Goal: Contribute content

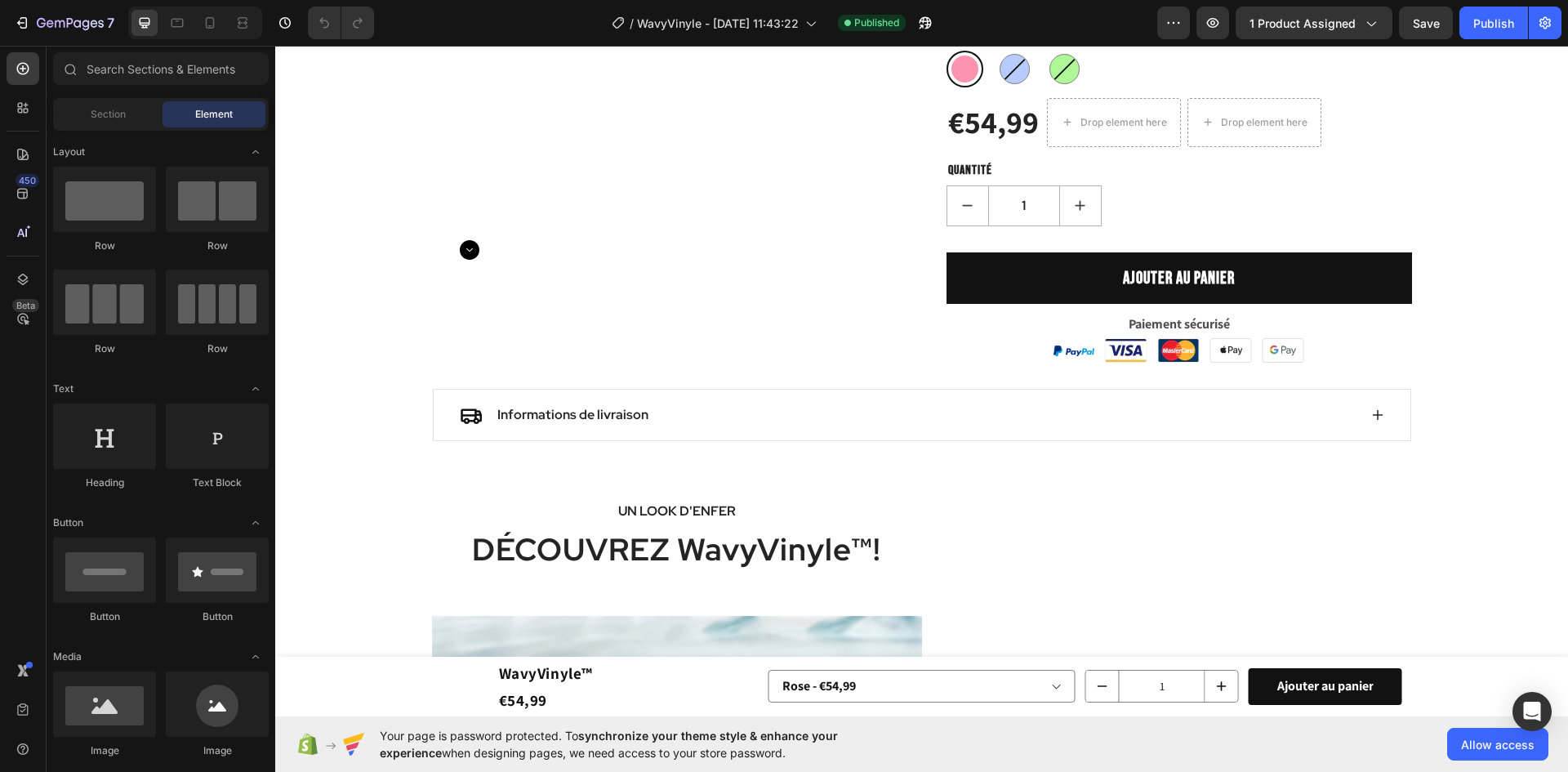
scroll to position [330, 0]
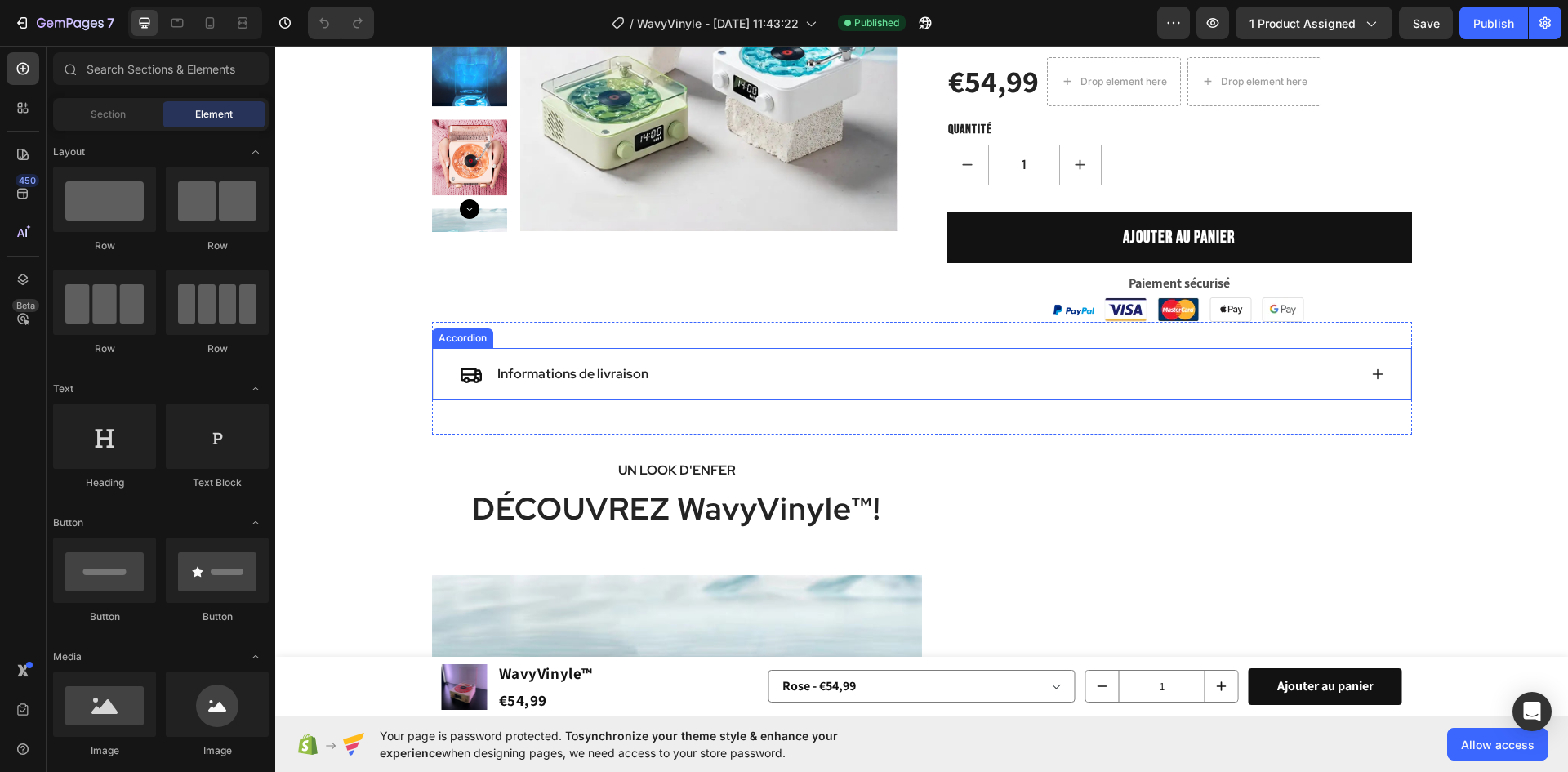
click at [898, 385] on div "Informations de livraison" at bounding box center [909, 374] width 898 height 24
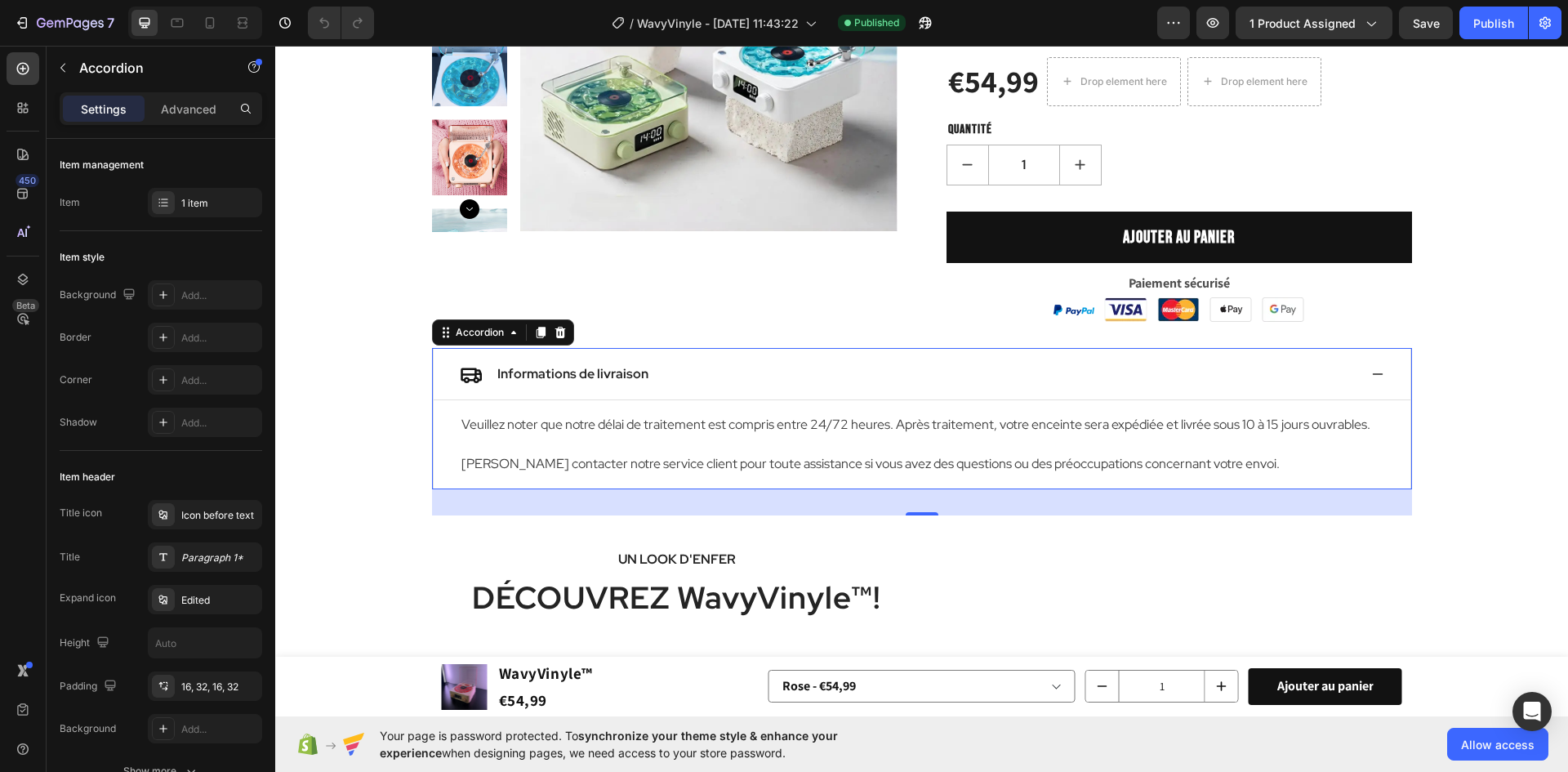
click at [910, 376] on div "Informations de livraison" at bounding box center [909, 374] width 898 height 24
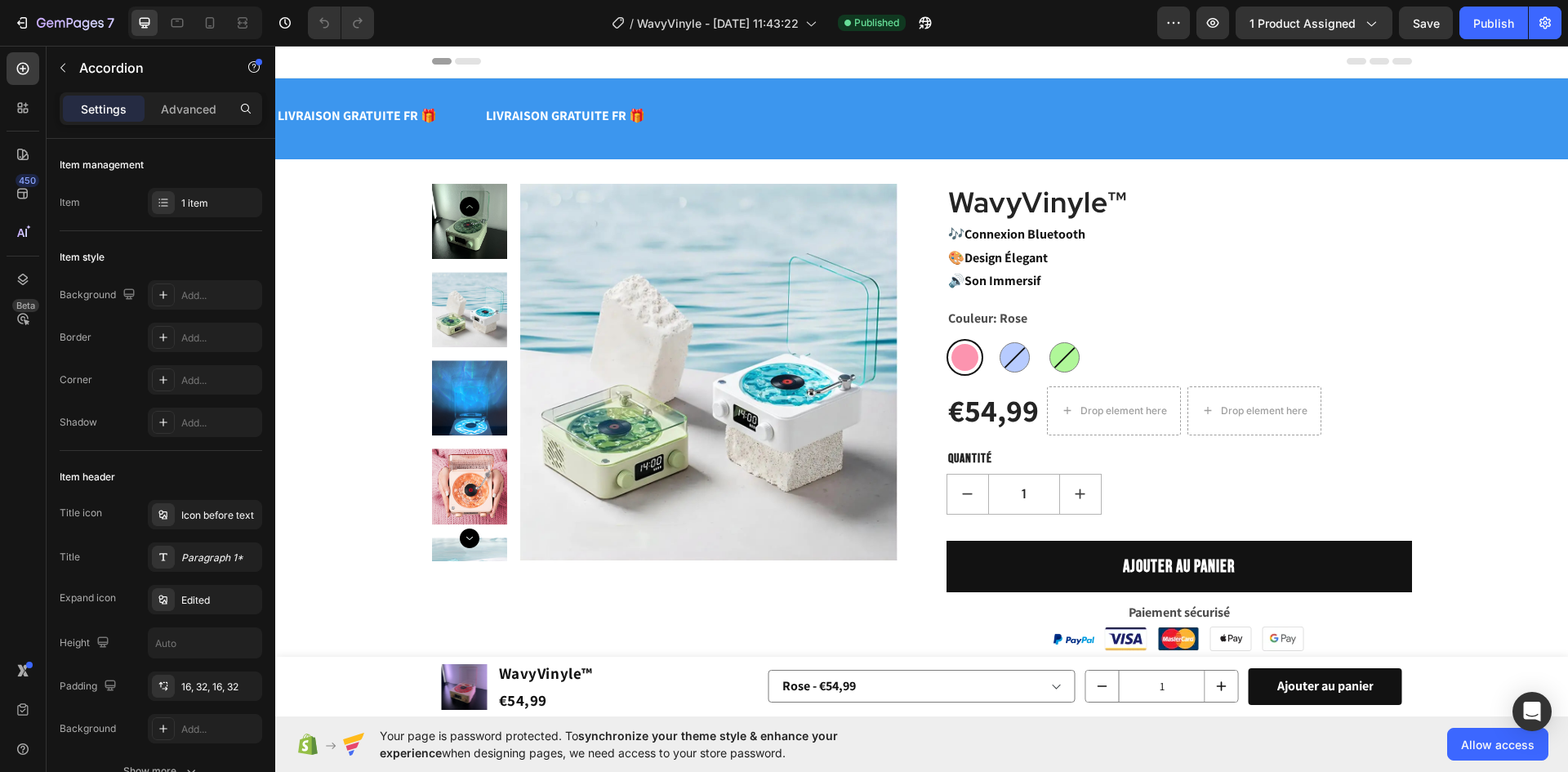
scroll to position [0, 0]
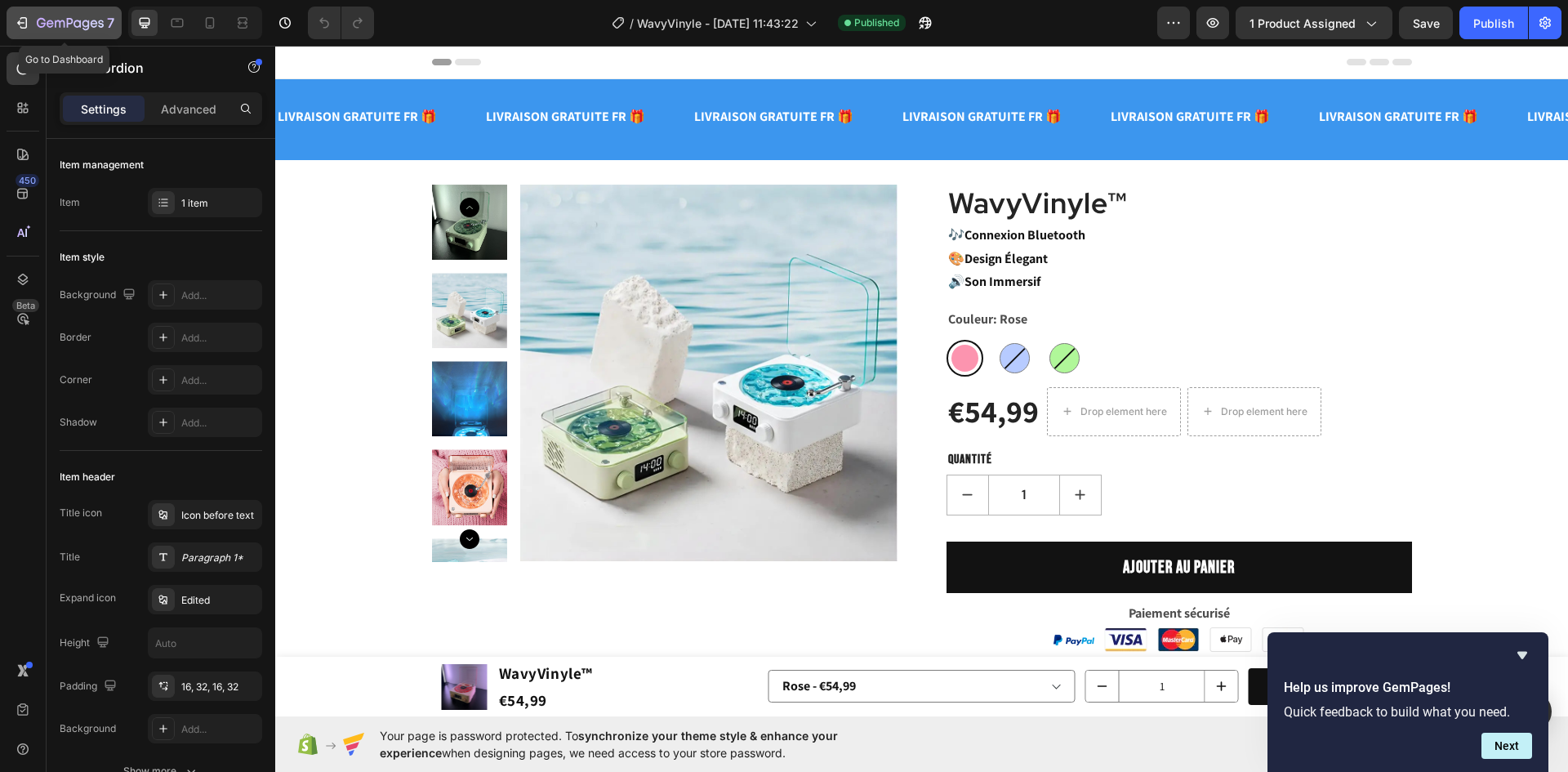
click at [51, 12] on button "7" at bounding box center [64, 23] width 115 height 33
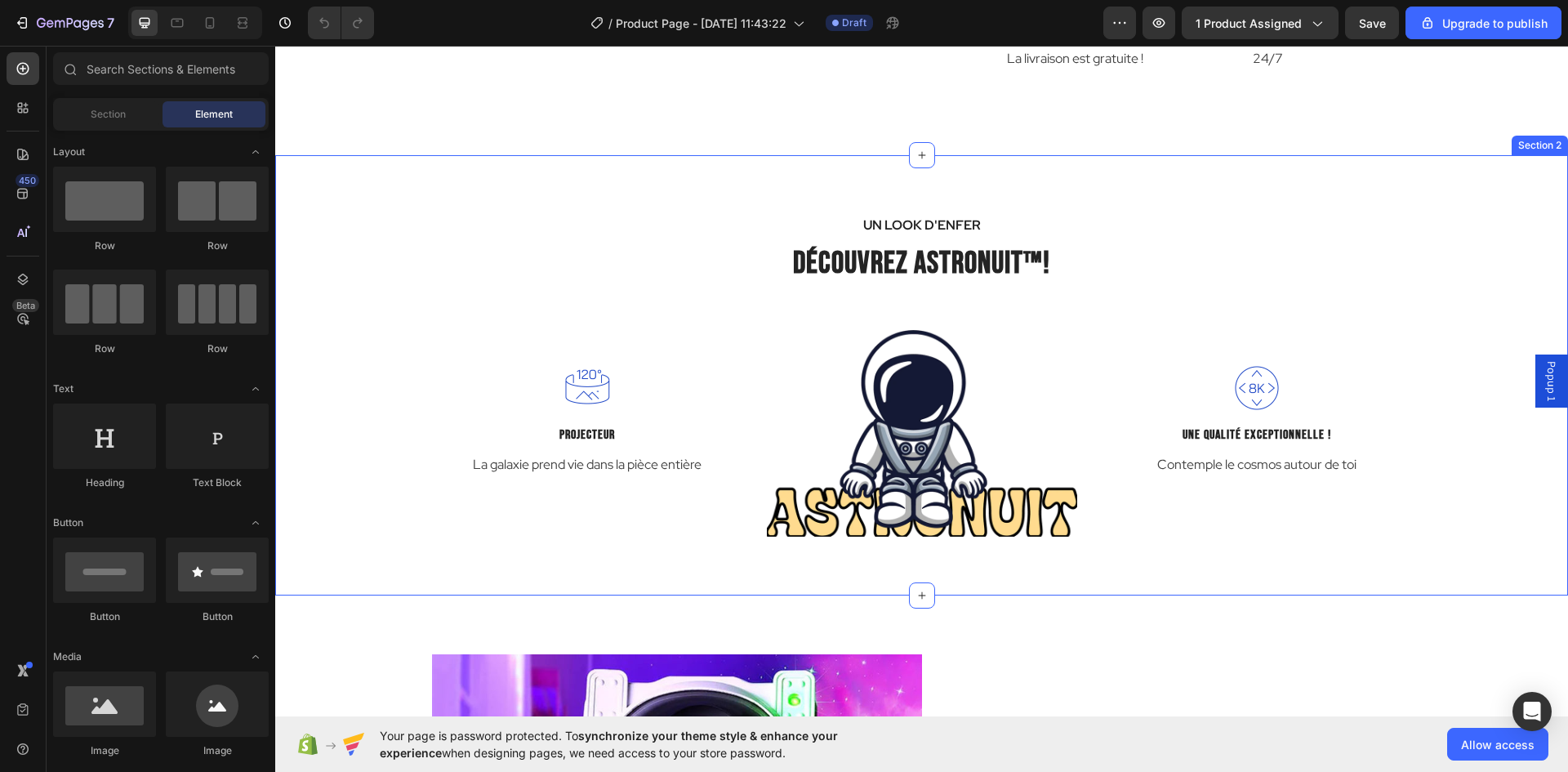
scroll to position [1308, 0]
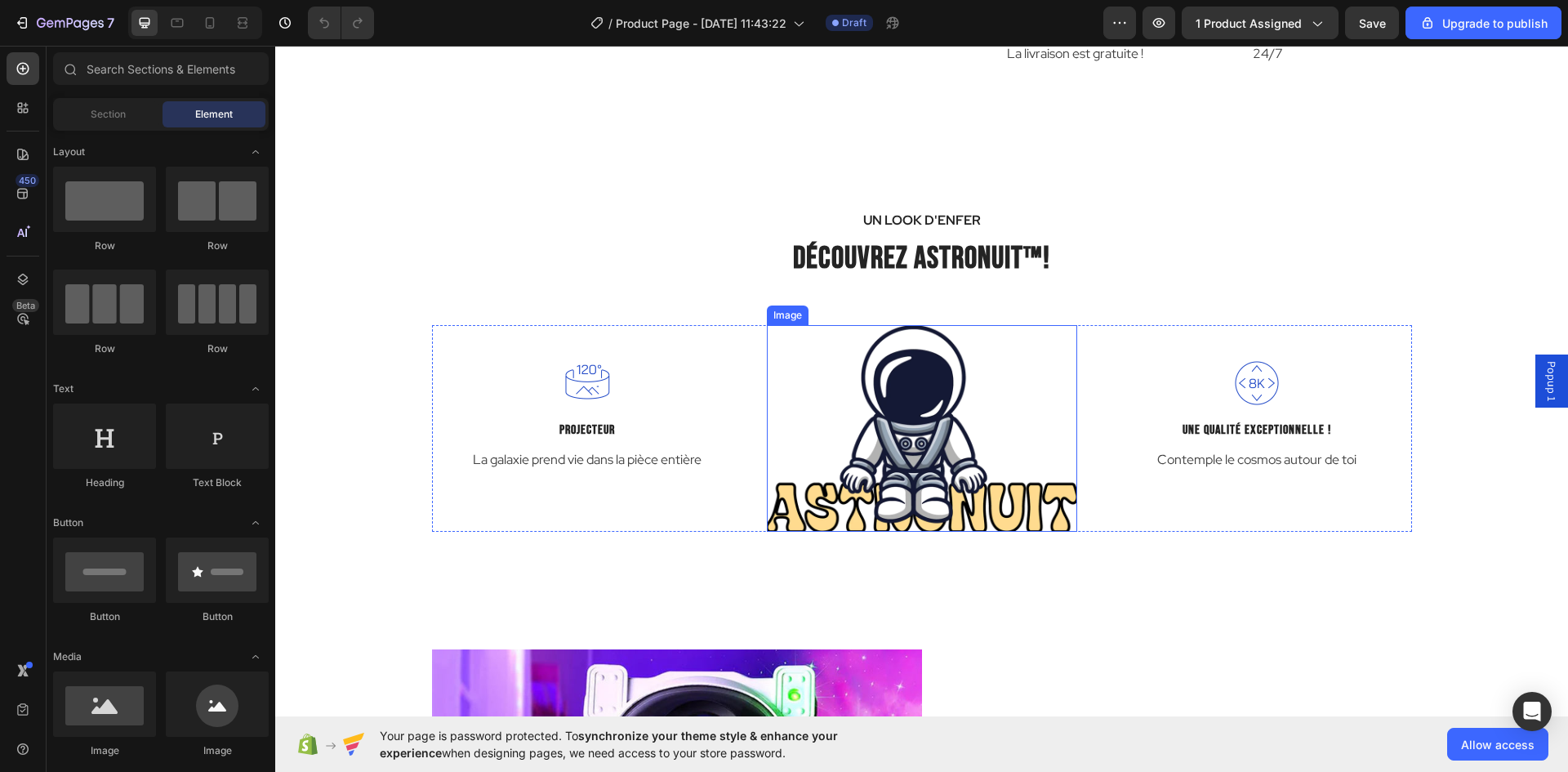
click at [903, 430] on img at bounding box center [922, 429] width 311 height 208
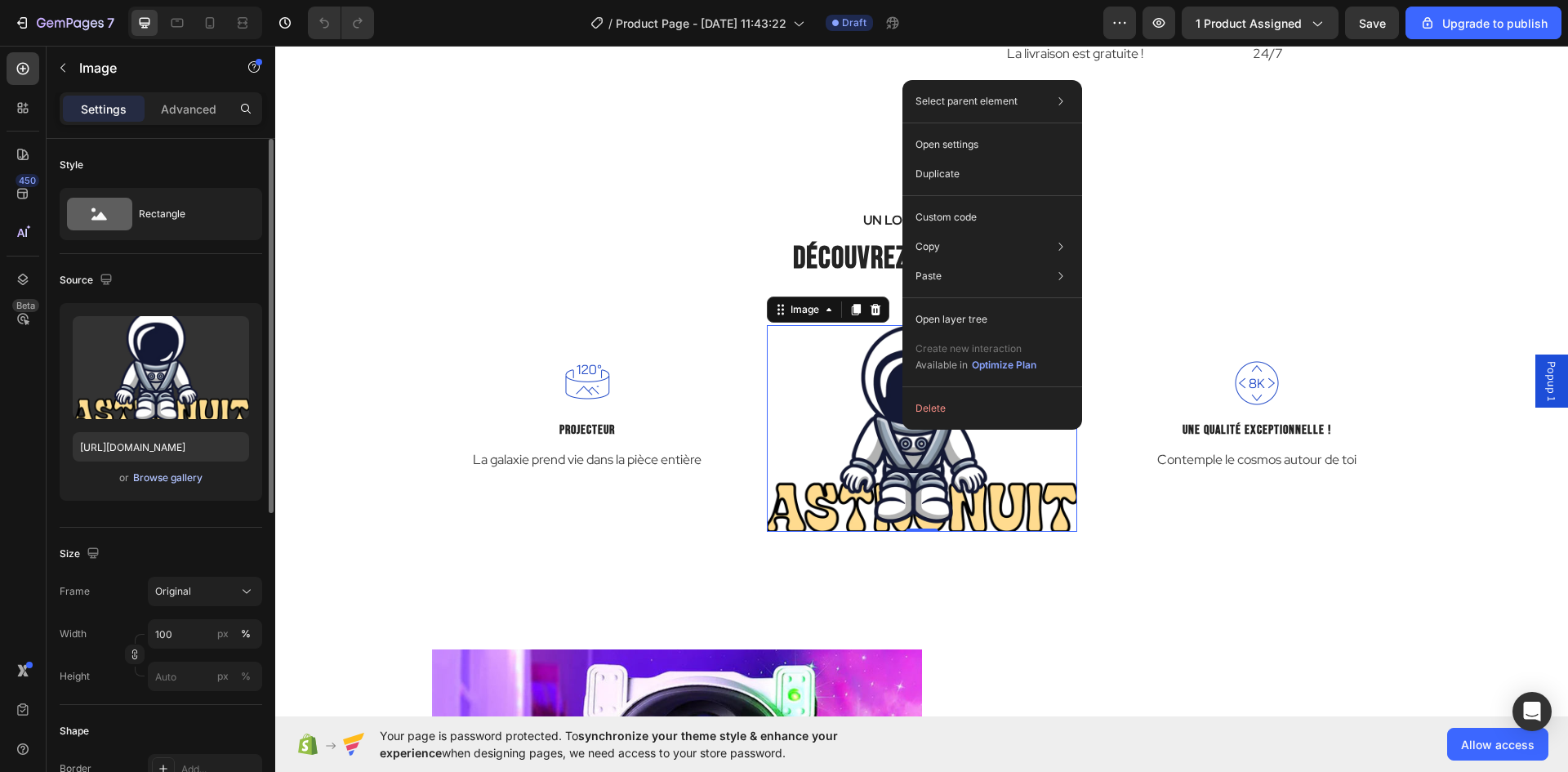
click at [165, 476] on div "Browse gallery" at bounding box center [168, 477] width 69 height 14
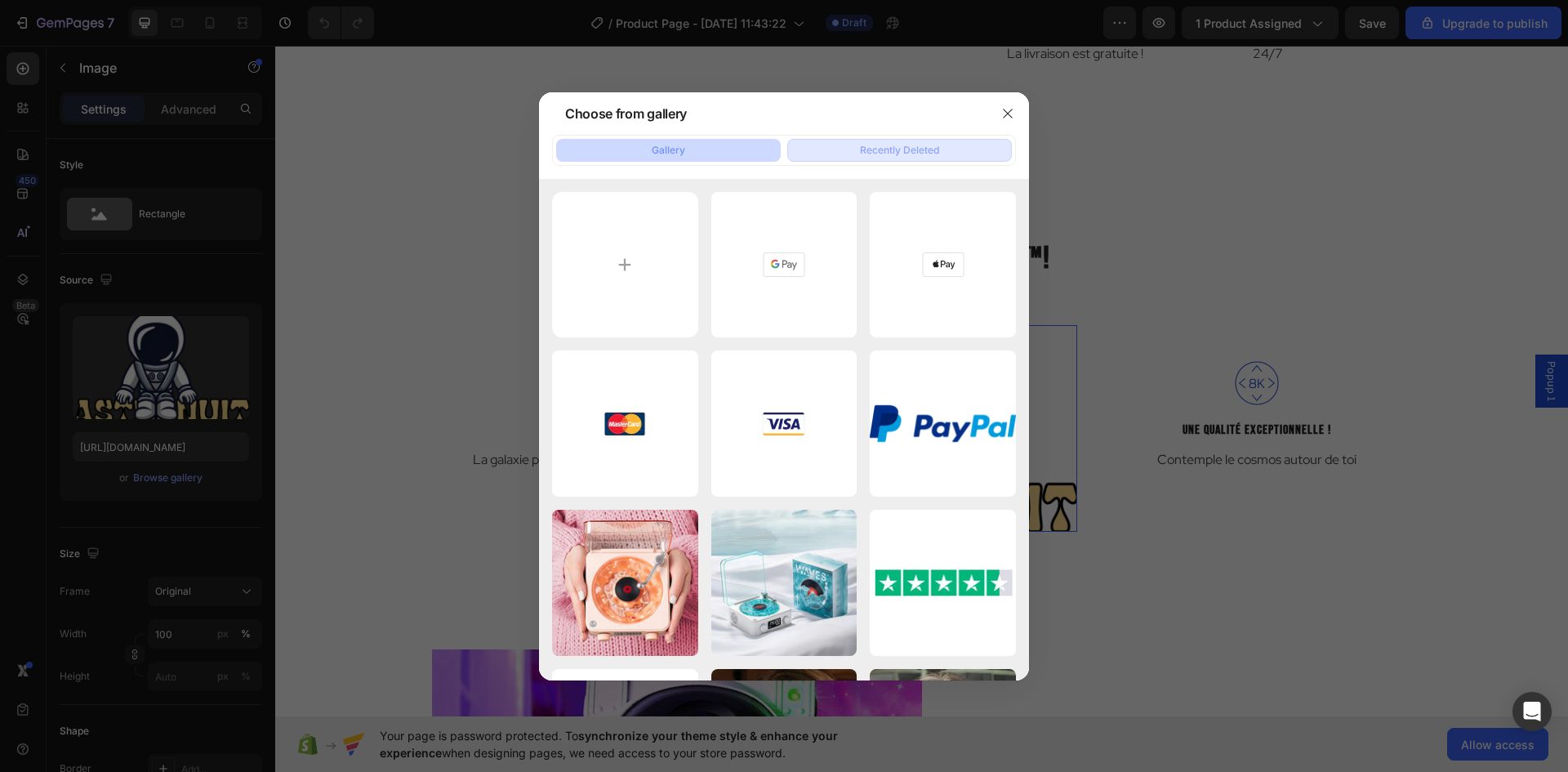
click at [904, 160] on button "Recently Deleted" at bounding box center [900, 150] width 225 height 23
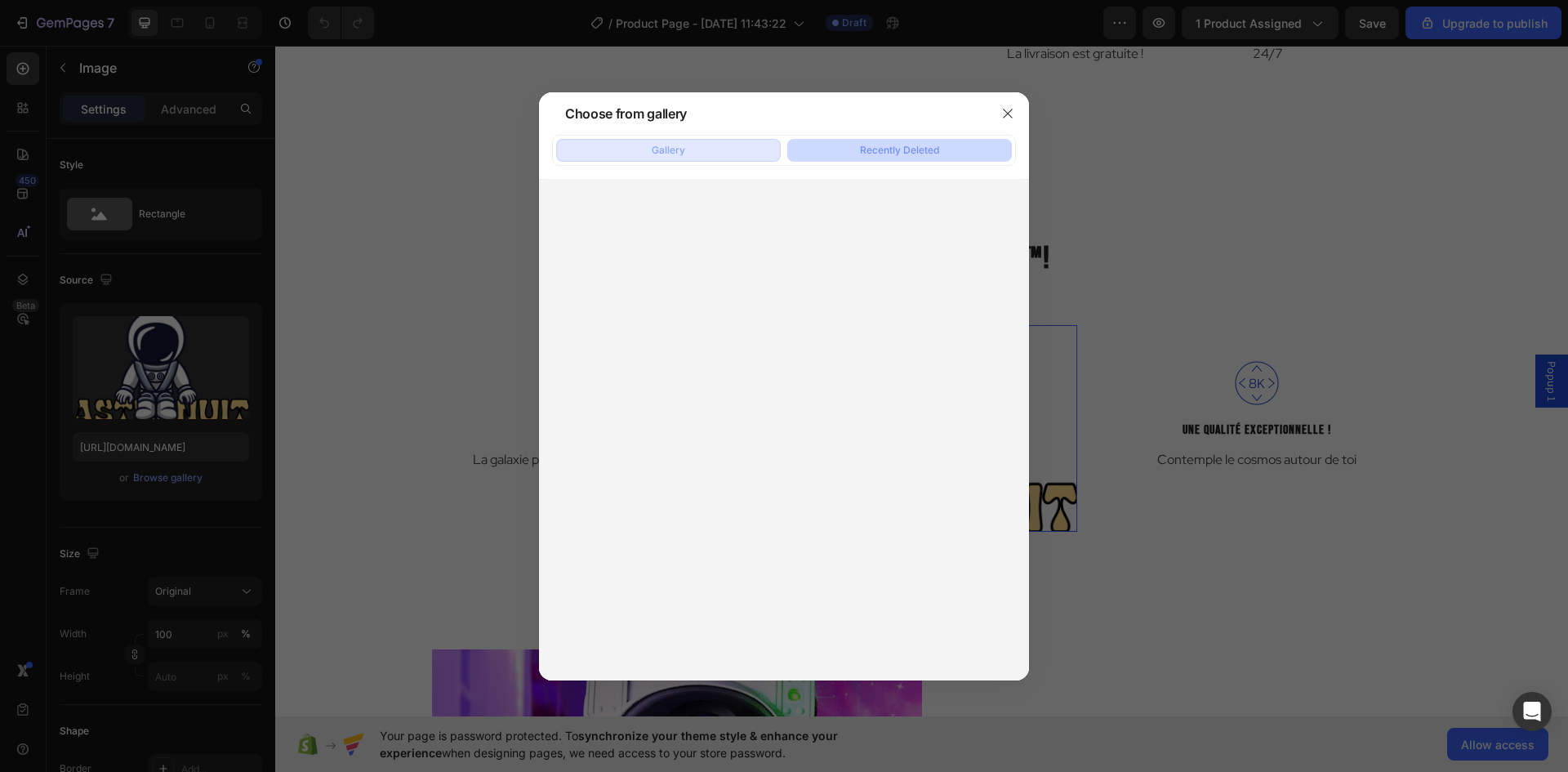
click at [704, 150] on button "Gallery" at bounding box center [669, 150] width 225 height 23
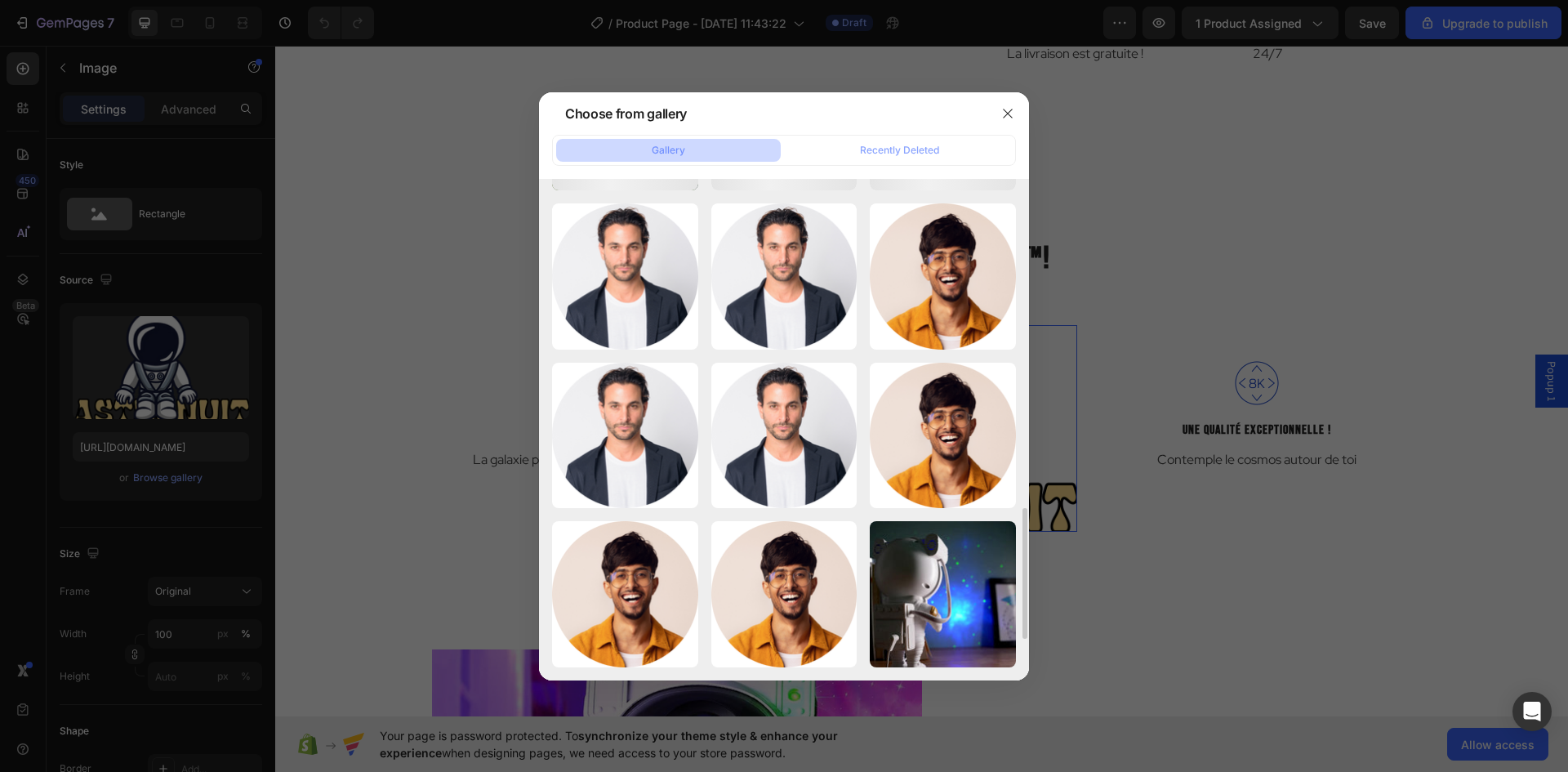
scroll to position [1420, 0]
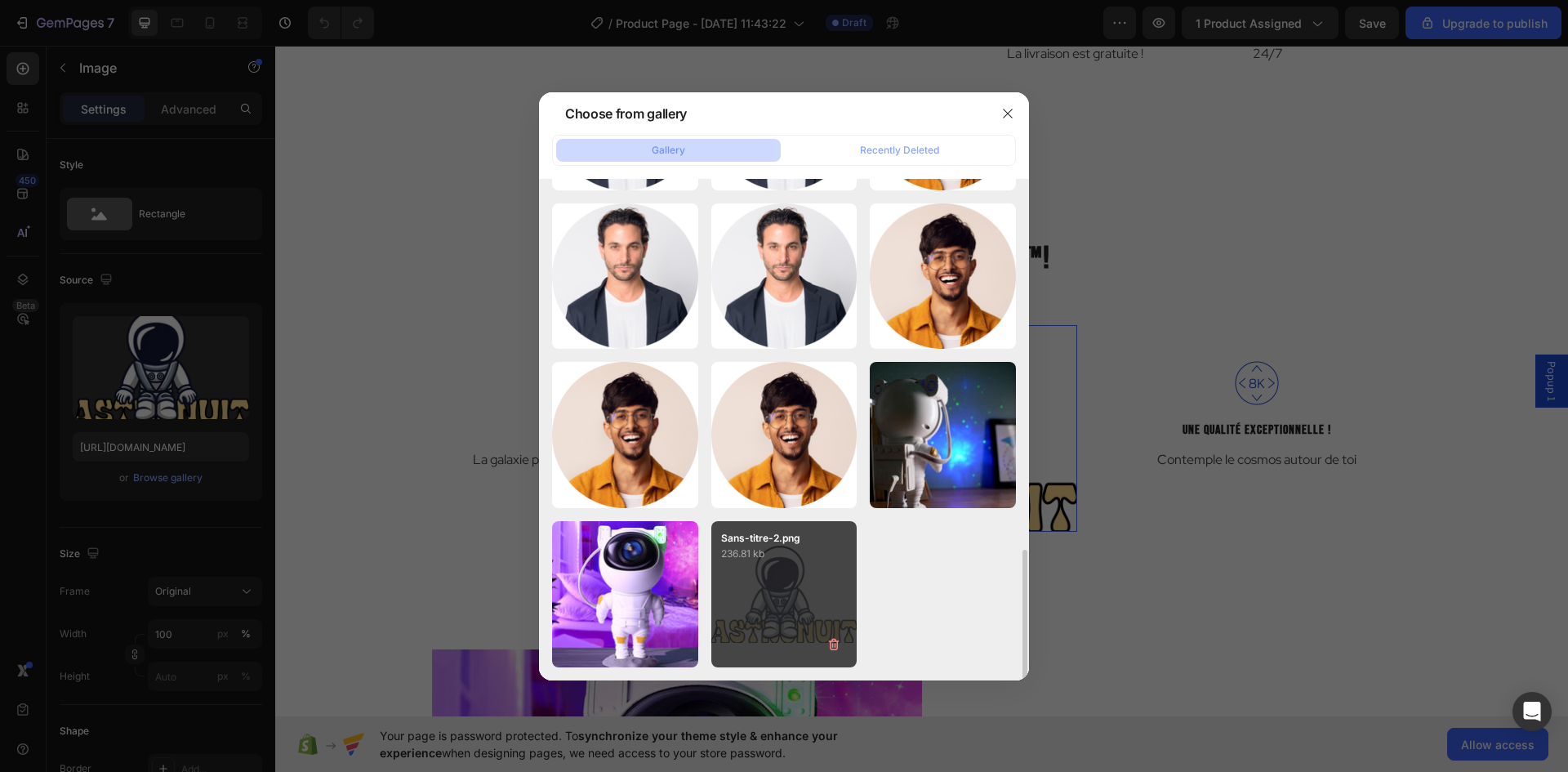
click at [773, 590] on div "Sans-titre-2.png 236.81 kb" at bounding box center [784, 594] width 146 height 146
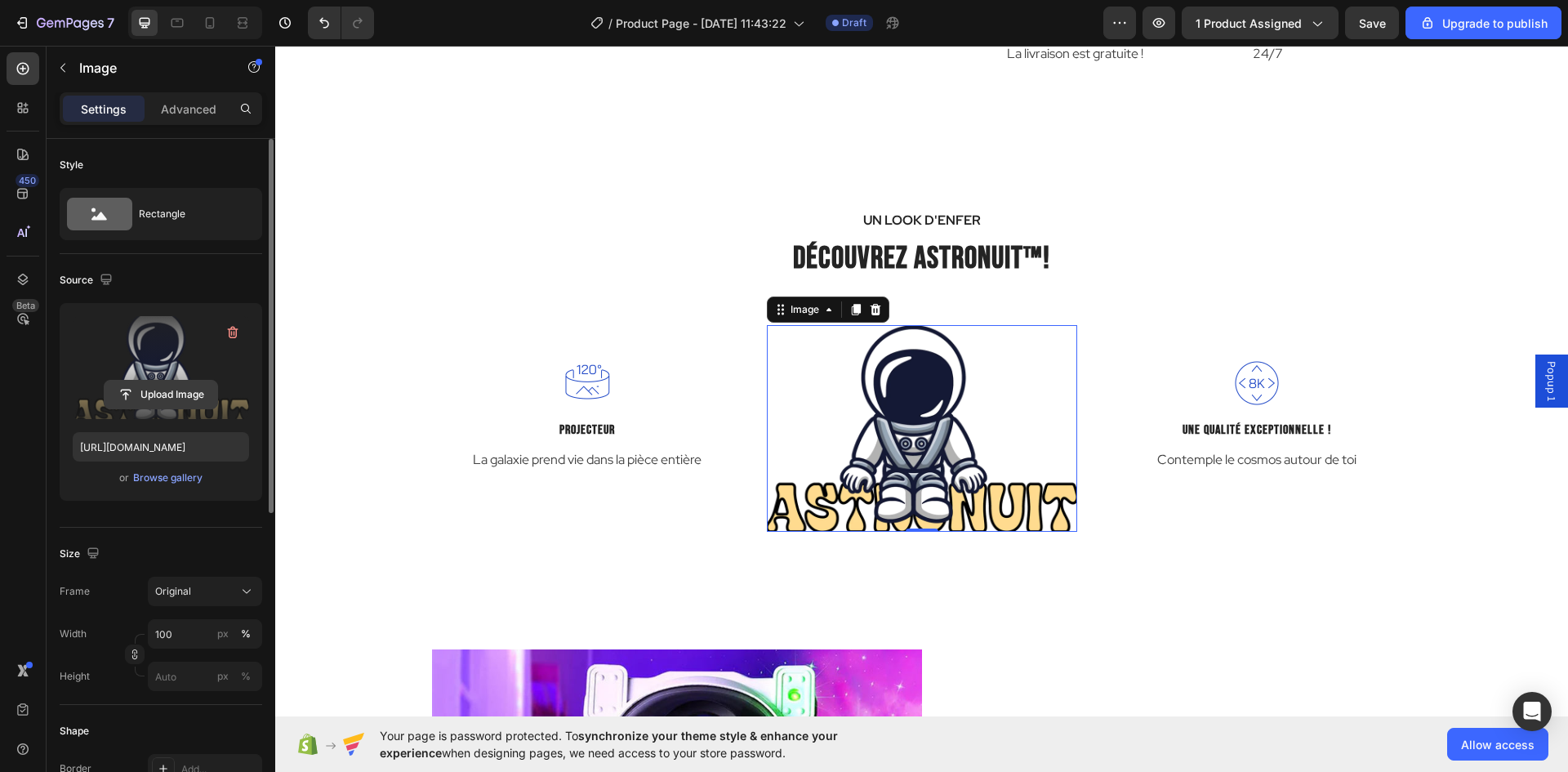
click at [155, 400] on input "file" at bounding box center [160, 394] width 112 height 28
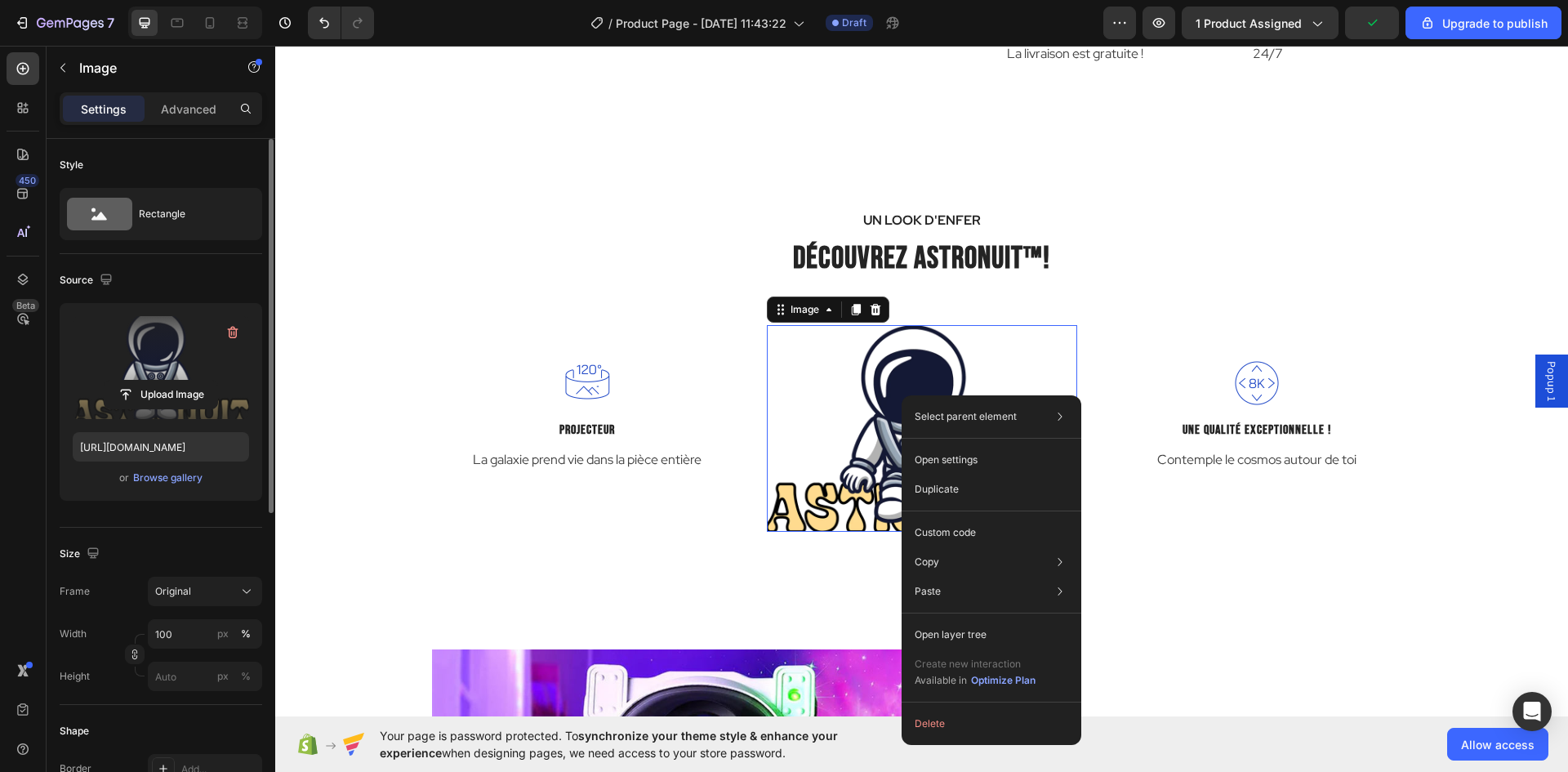
click at [156, 357] on label at bounding box center [160, 367] width 176 height 103
click at [156, 381] on input "file" at bounding box center [160, 394] width 112 height 28
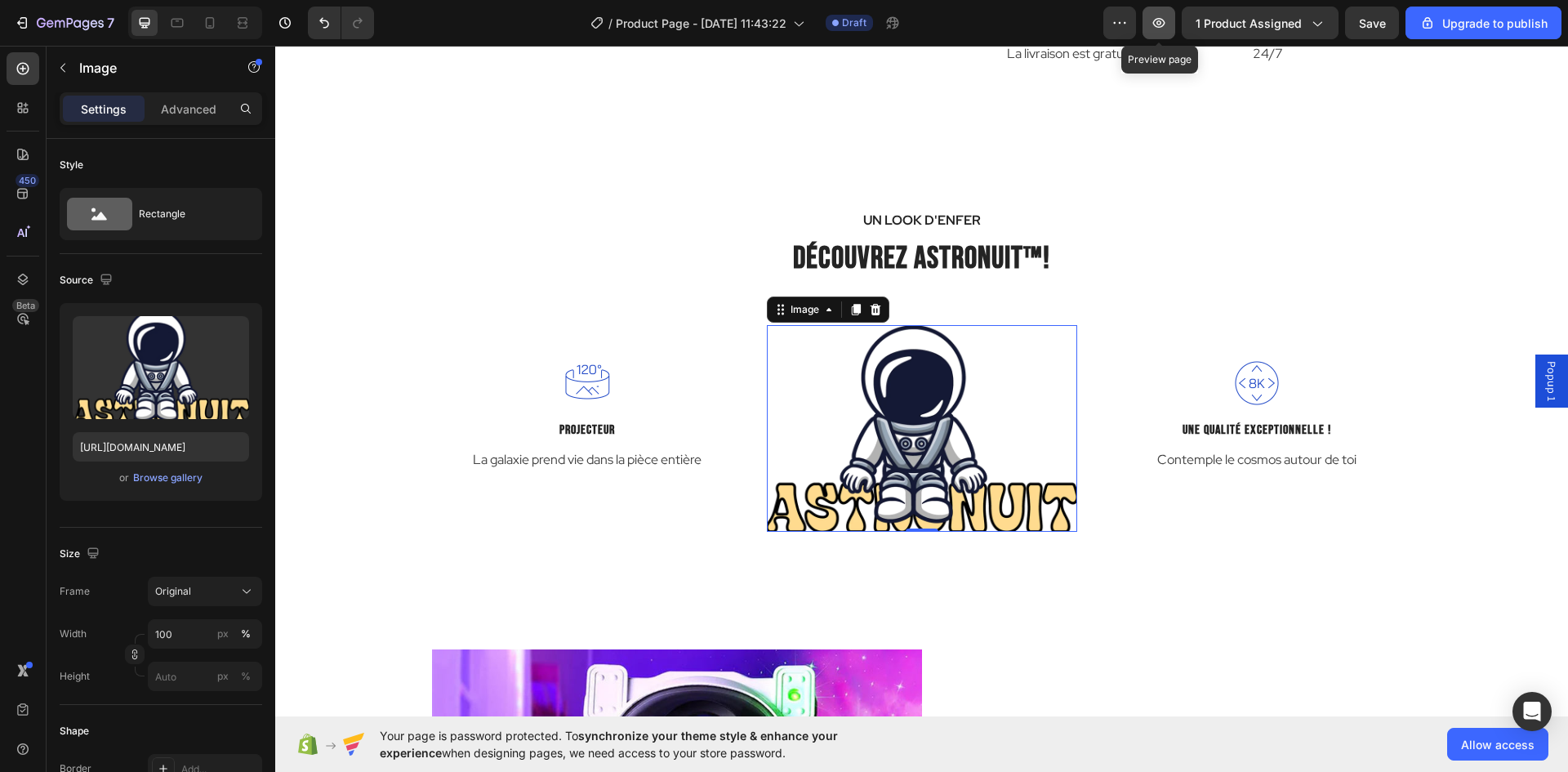
click at [1156, 26] on icon "button" at bounding box center [1158, 22] width 16 height 16
click at [154, 476] on div "Browse gallery" at bounding box center [168, 477] width 69 height 14
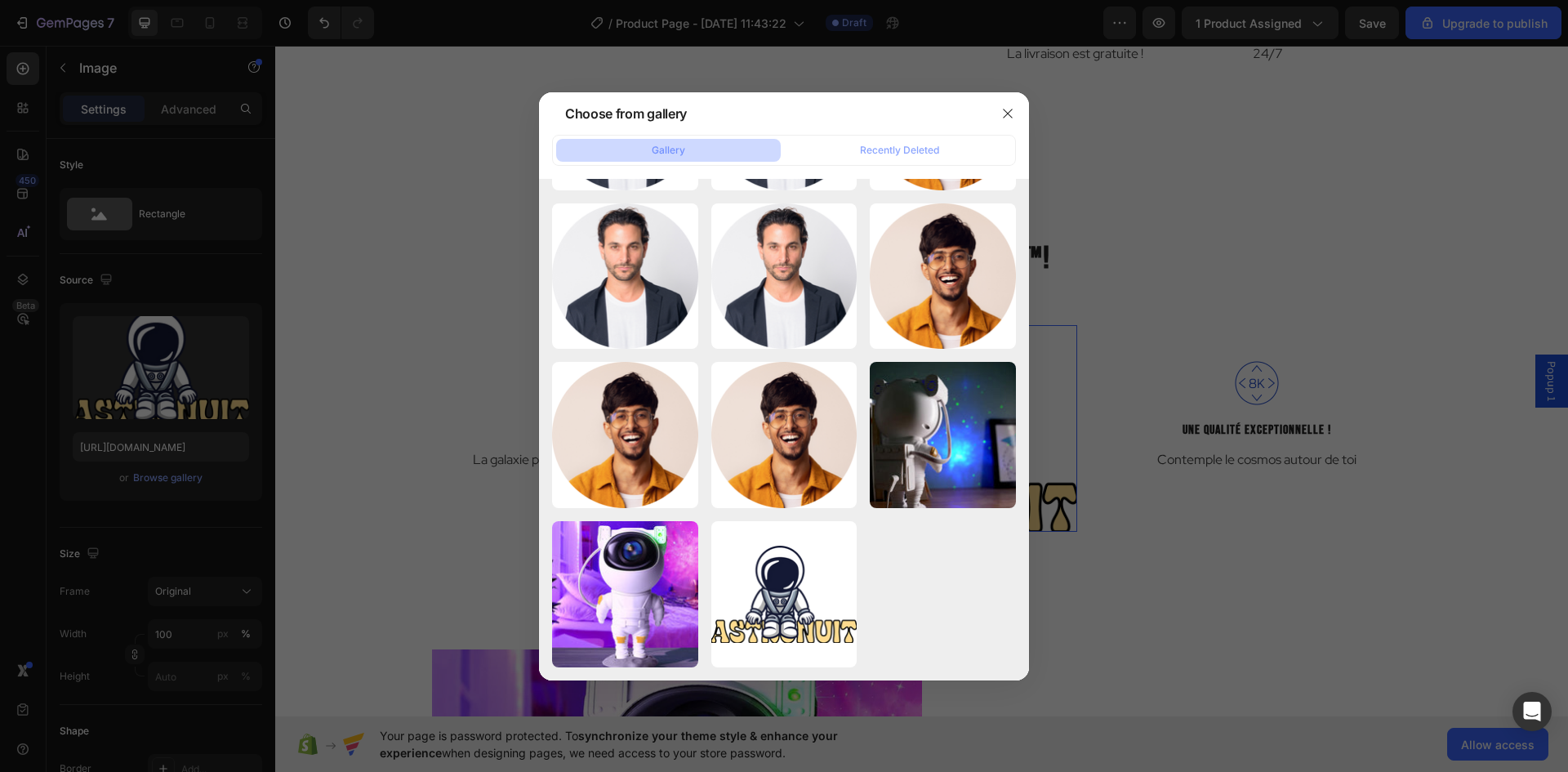
click at [444, 234] on div at bounding box center [784, 386] width 1568 height 772
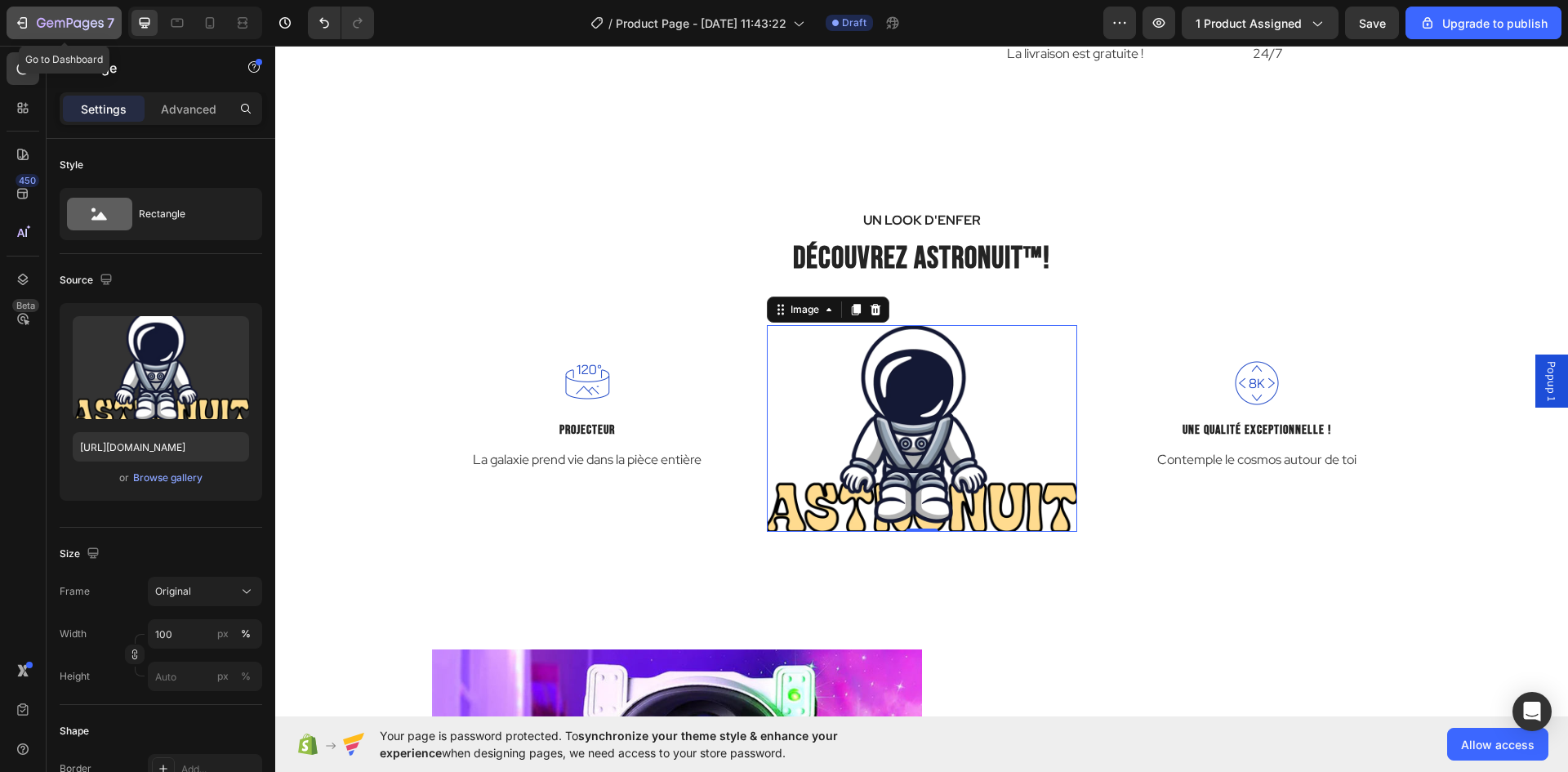
click at [62, 19] on icon "button" at bounding box center [70, 24] width 67 height 14
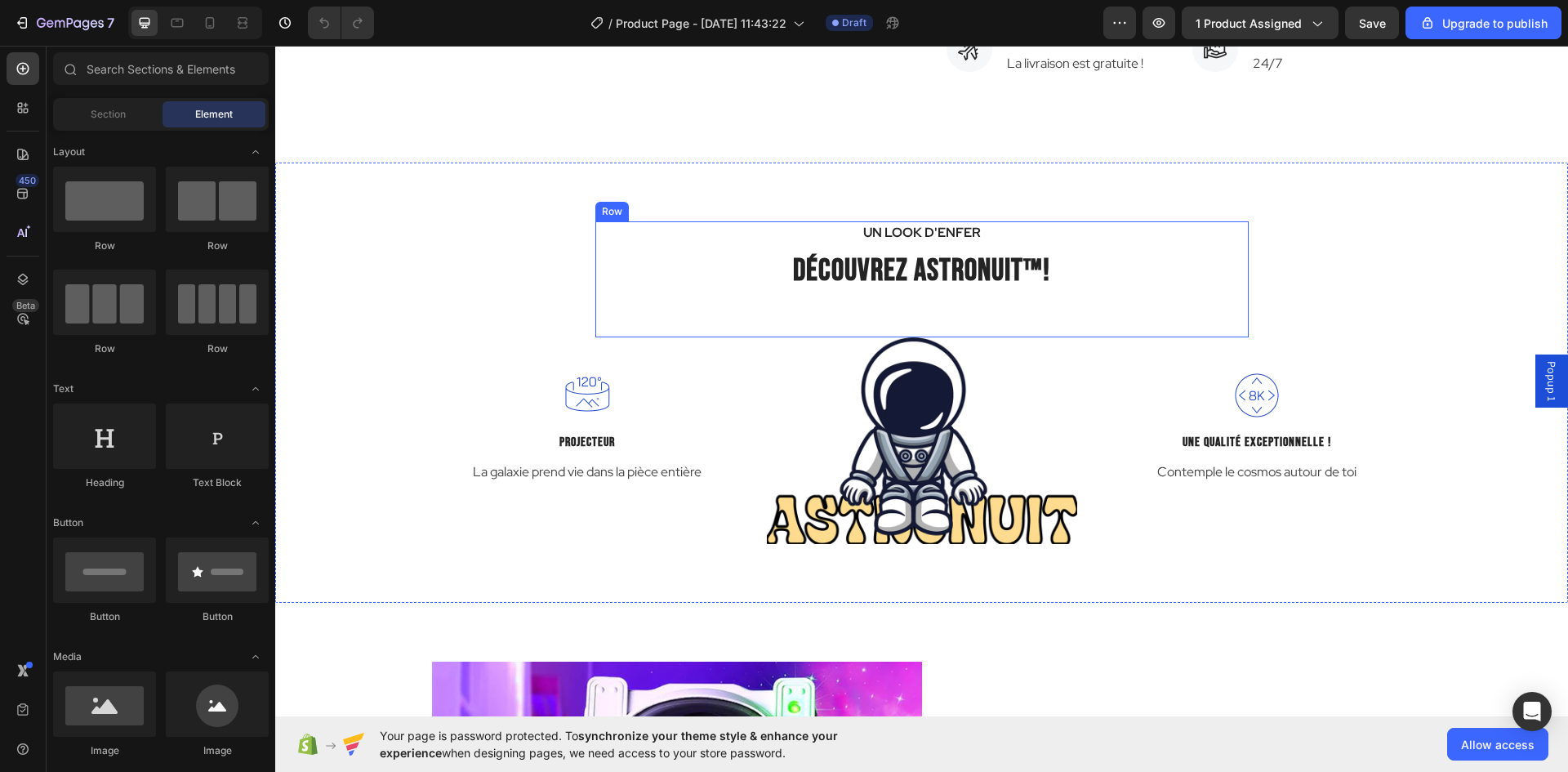
scroll to position [1308, 0]
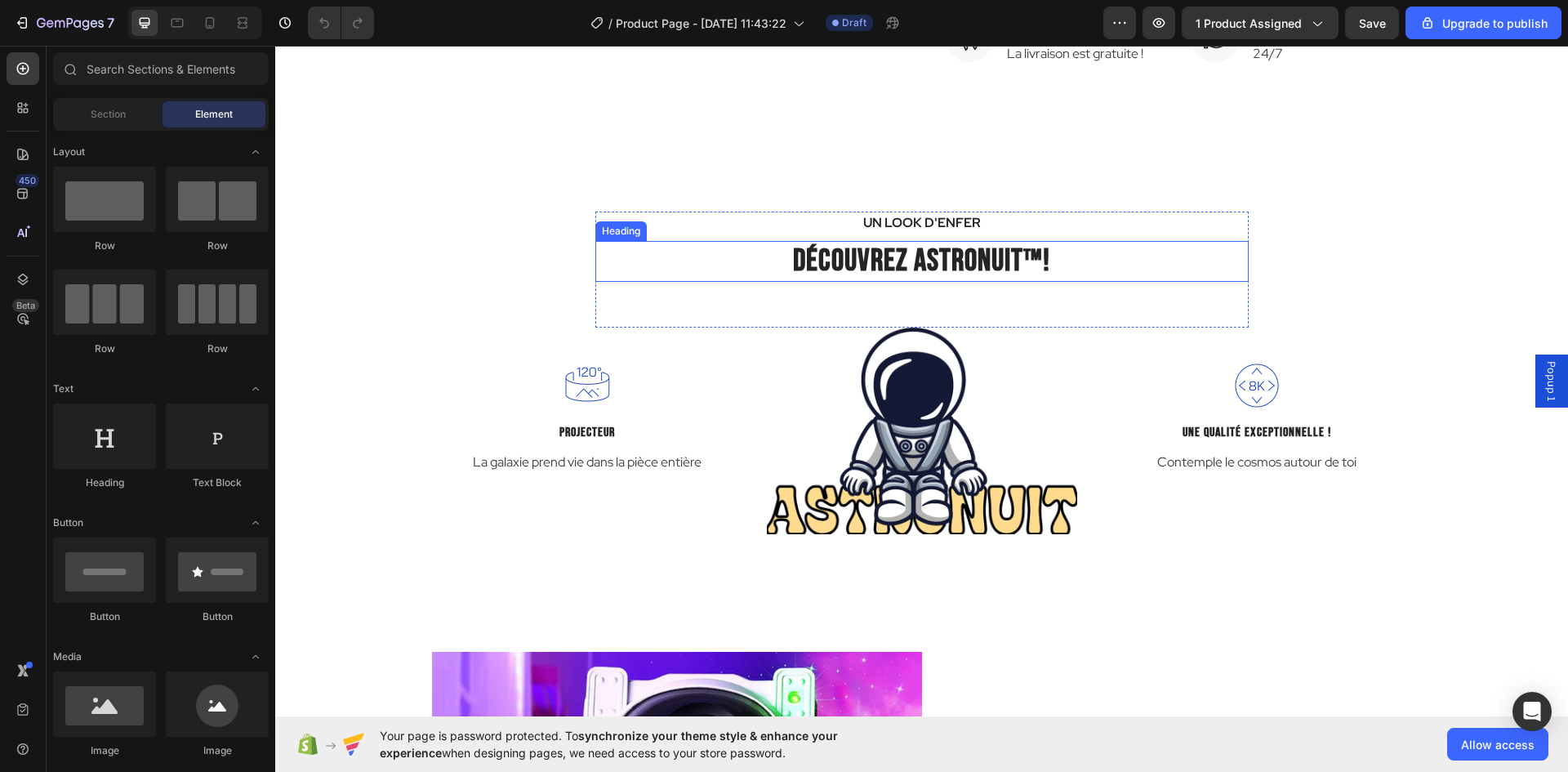
click at [882, 258] on p "D É COUVREZ ASTRONUIT ™ !" at bounding box center [922, 261] width 650 height 37
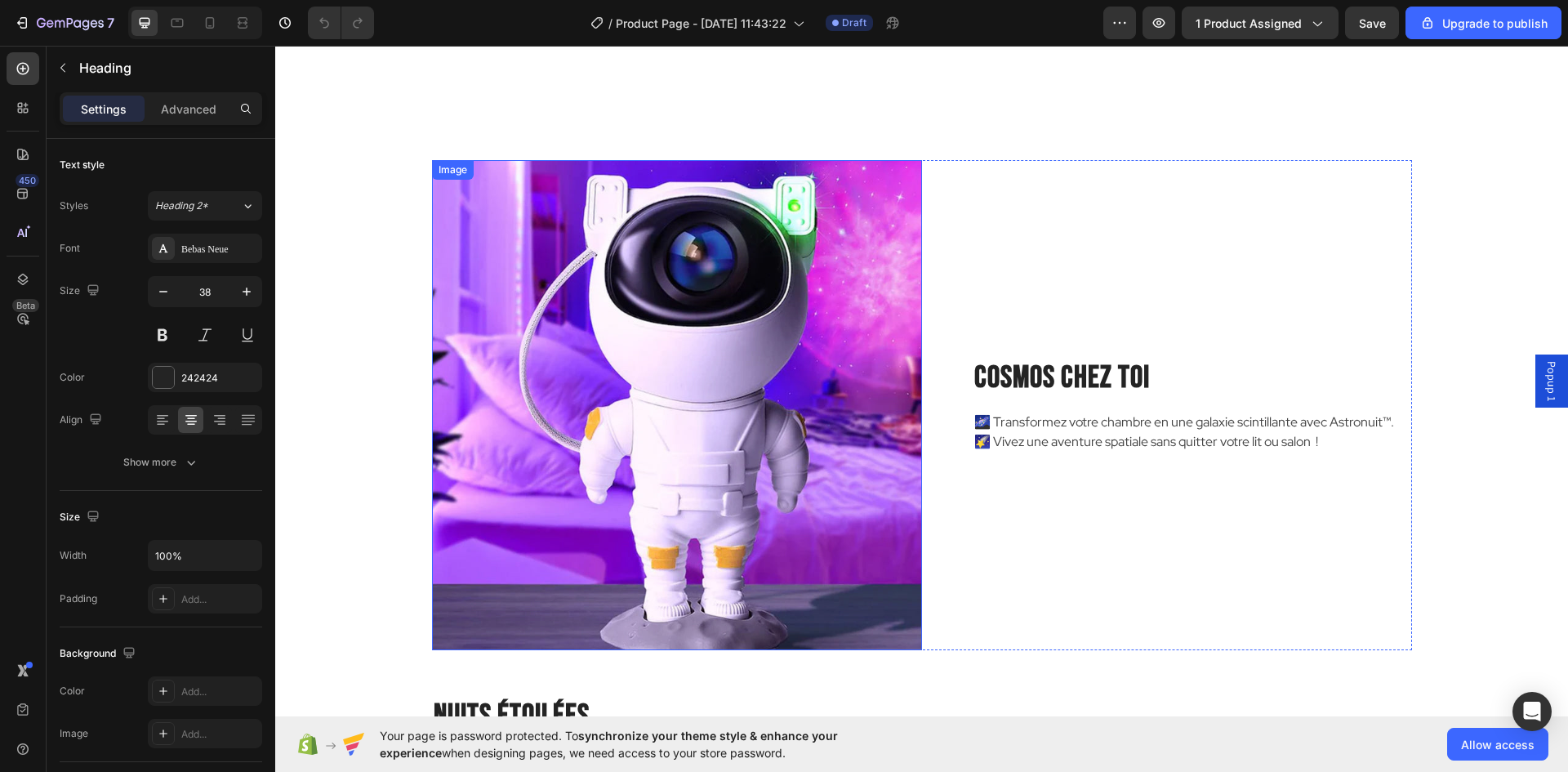
scroll to position [1797, 0]
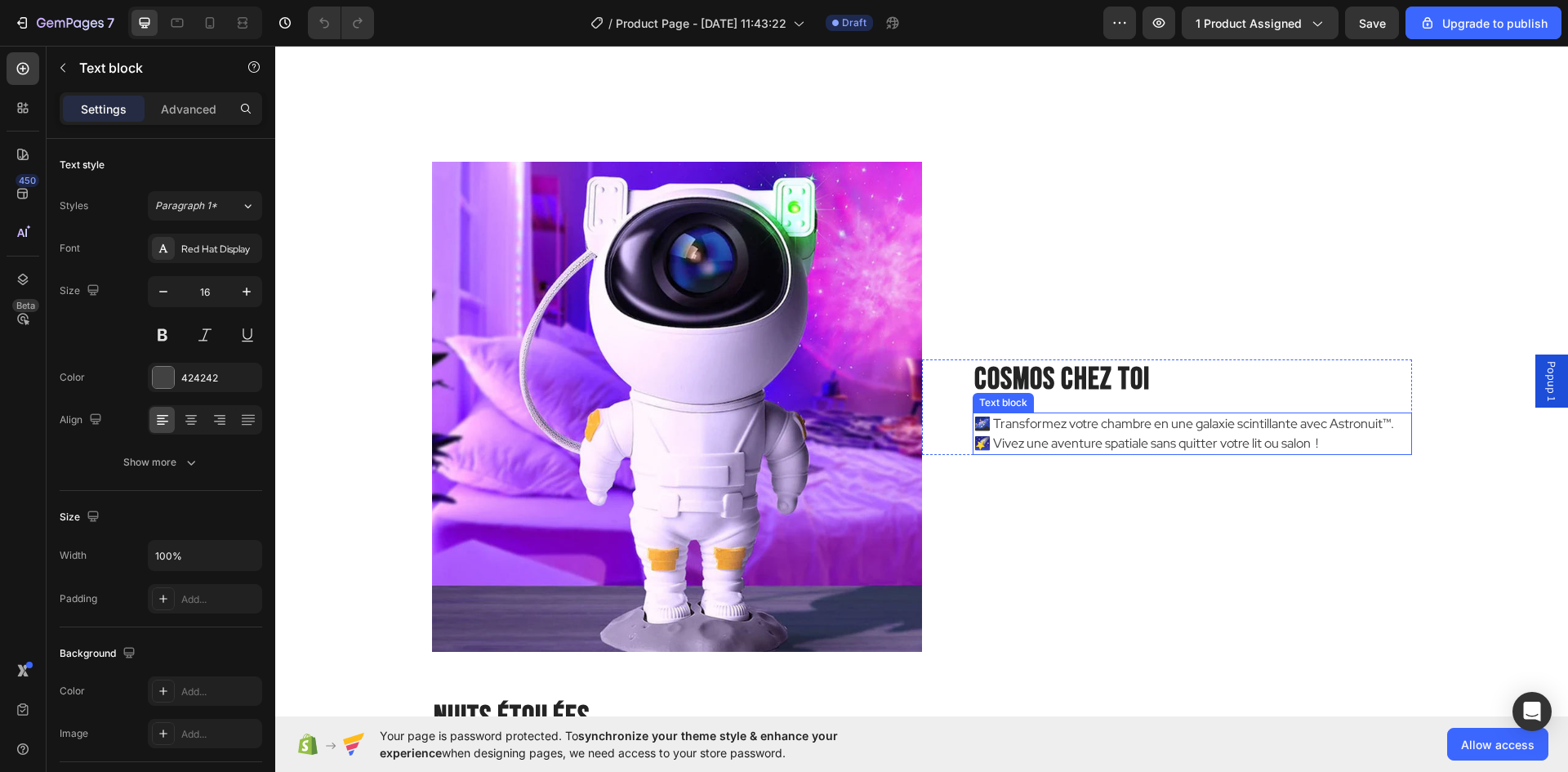
click at [1306, 417] on p "🌌 Transformez votre chambre en une galaxie scintillante avec Astronuit™. 🌠 Vive…" at bounding box center [1192, 433] width 437 height 39
click at [1369, 427] on p "🌌 Transformez votre chambre en une galaxie scintillante avec Astronuit™. 🌠 Vive…" at bounding box center [1192, 433] width 437 height 39
drag, startPoint x: 1392, startPoint y: 424, endPoint x: 989, endPoint y: 418, distance: 403.0
click at [989, 418] on p "🌌 Transformez votre chambre en une galaxie scintillante avec Astronuit™. 🌠 Vive…" at bounding box center [1192, 433] width 437 height 39
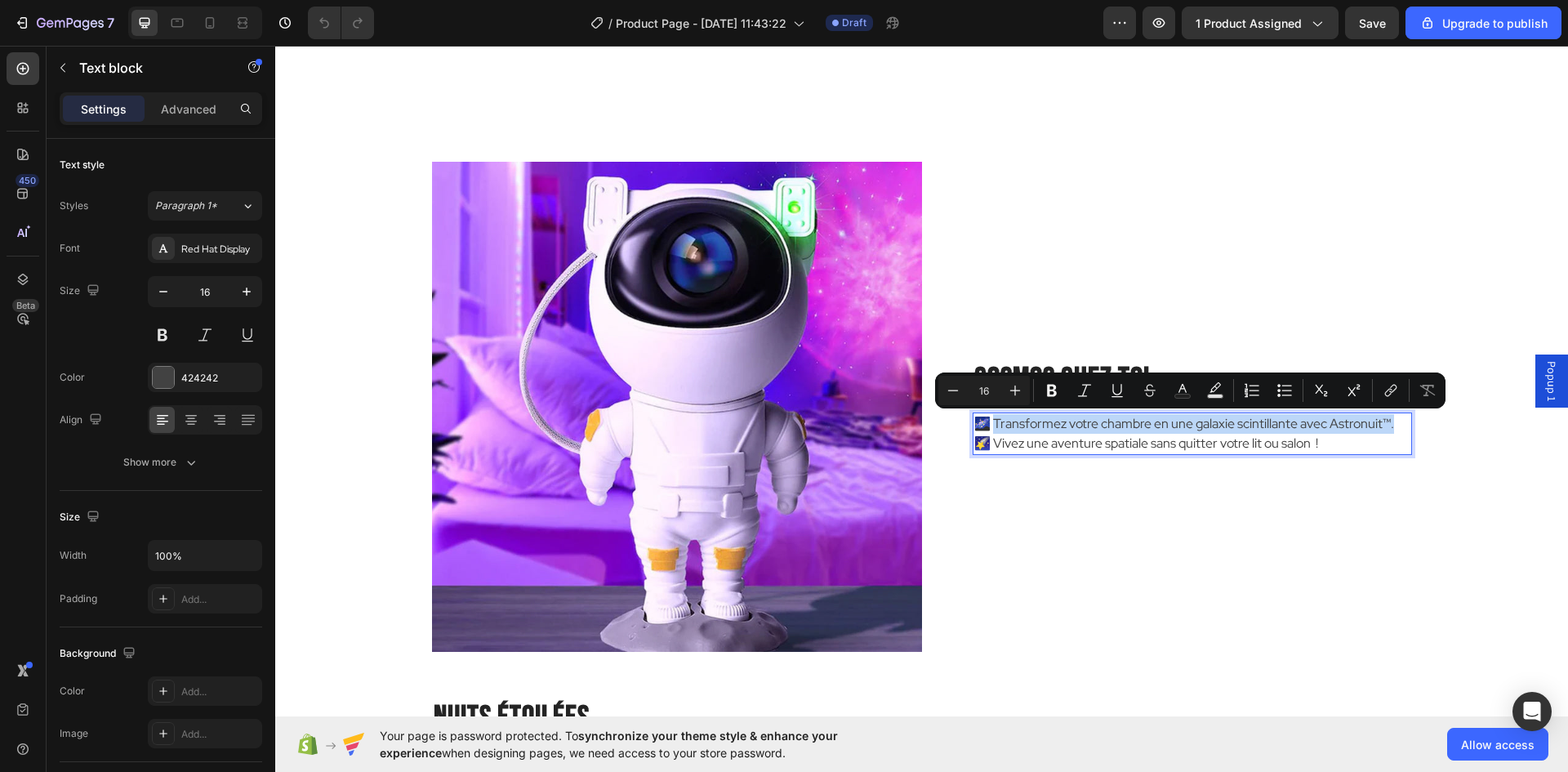
copy p "ransformez votre chambre en une galaxie scintillante avec Astronuit™."
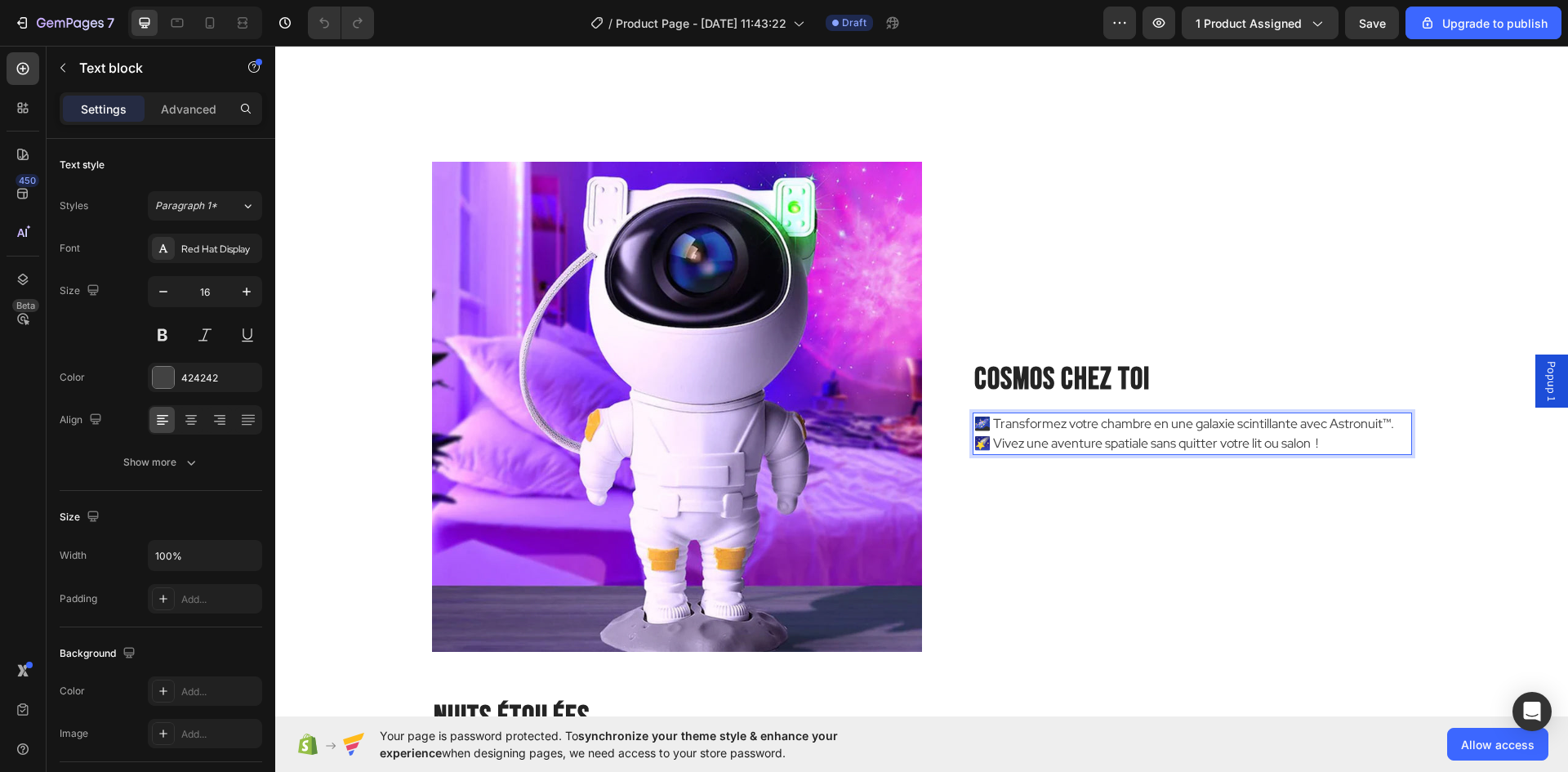
click at [1143, 441] on p "🌌 Transformez votre chambre en une galaxie scintillante avec Astronuit™. 🌠 Vive…" at bounding box center [1192, 433] width 437 height 39
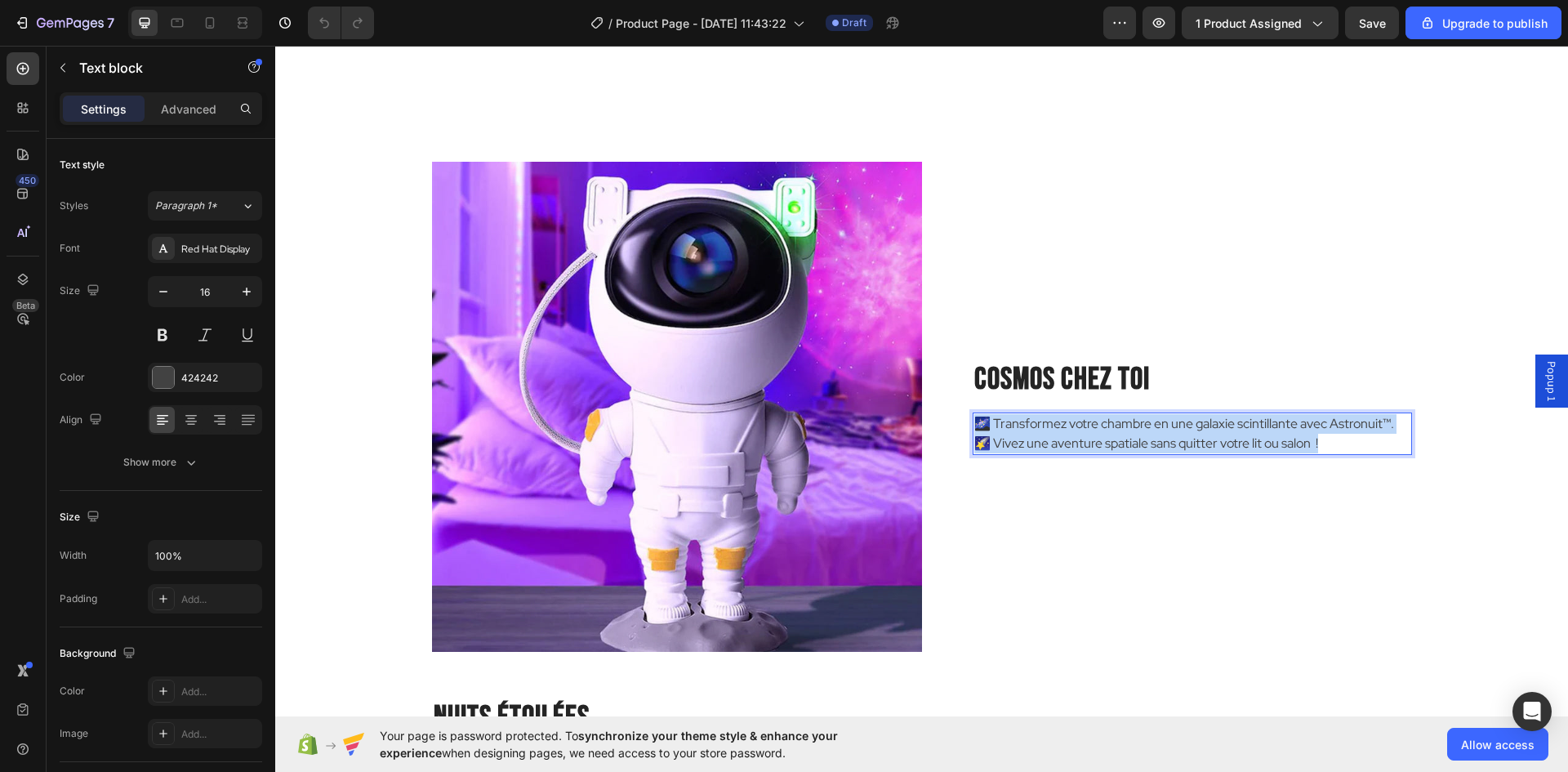
click at [1143, 441] on p "🌌 Transformez votre chambre en une galaxie scintillante avec Astronuit™. 🌠 Vive…" at bounding box center [1192, 433] width 437 height 39
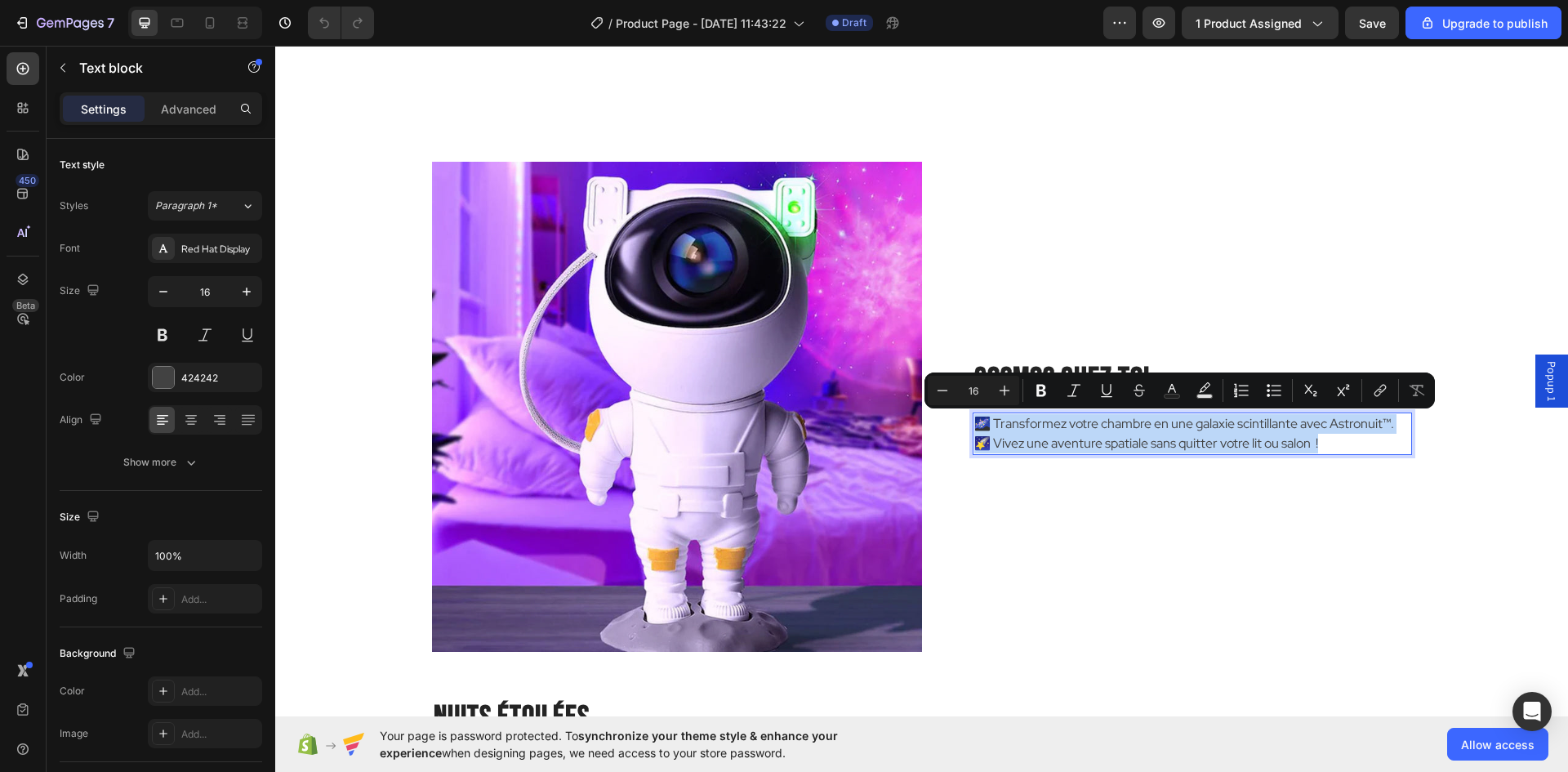
click at [1202, 446] on p "🌌 Transformez votre chambre en une galaxie scintillante avec Astronuit™. 🌠 Vive…" at bounding box center [1192, 433] width 437 height 39
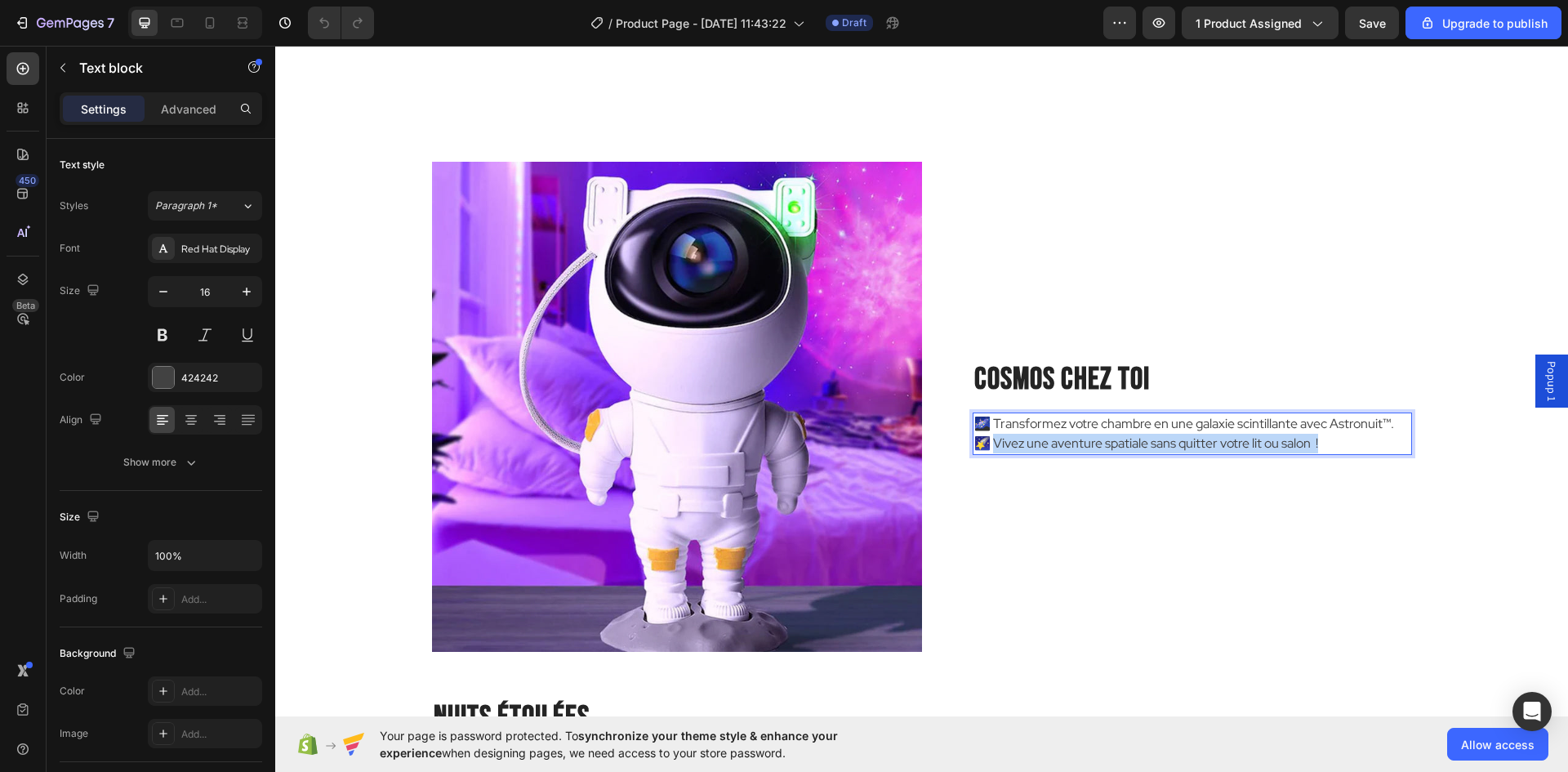
drag, startPoint x: 1325, startPoint y: 442, endPoint x: 990, endPoint y: 448, distance: 335.1
click at [990, 448] on p "🌌 Transformez votre chambre en une galaxie scintillante avec Astronuit™. 🌠 Vive…" at bounding box center [1192, 433] width 437 height 39
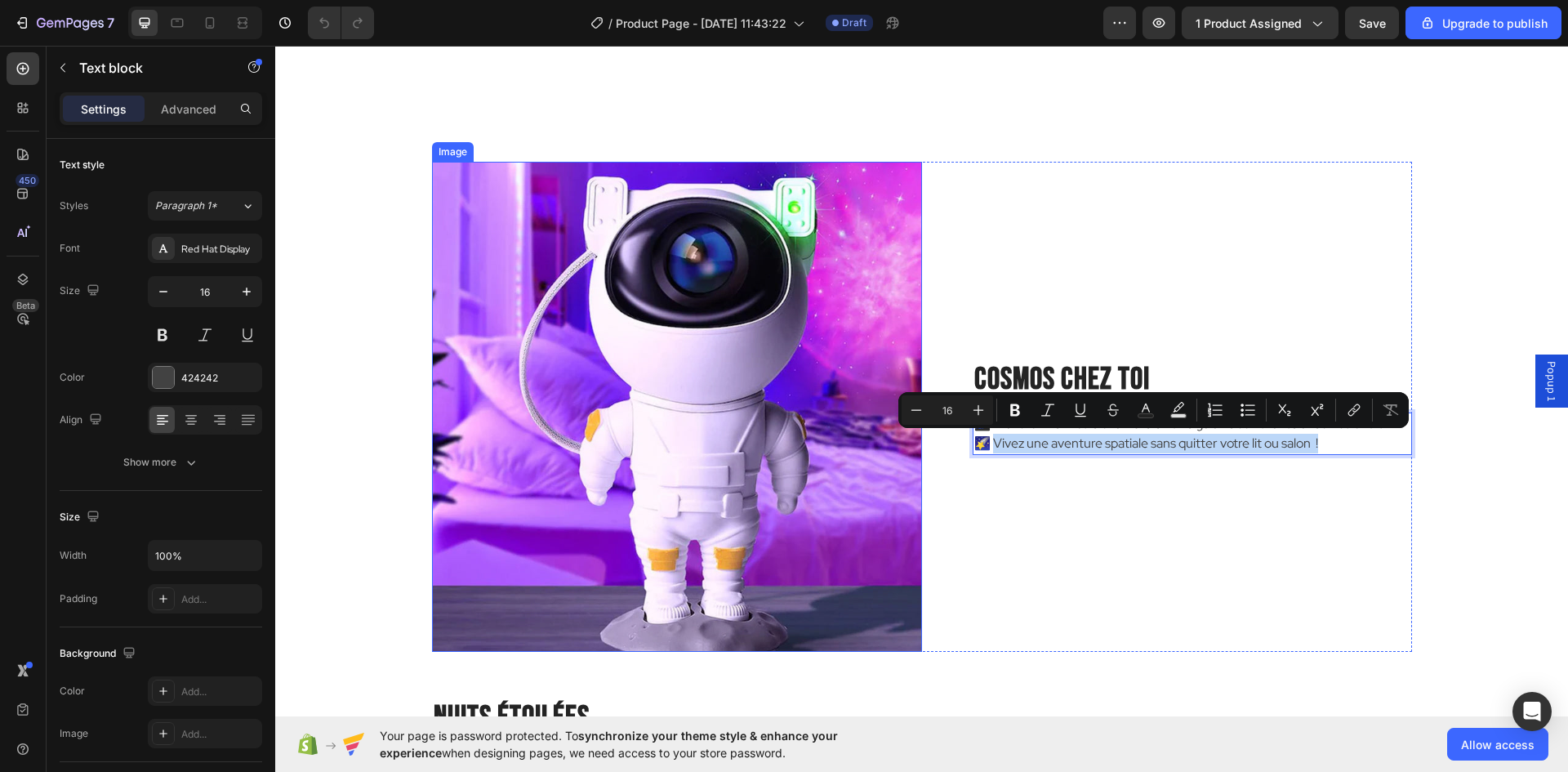
copy p "vez une aventure spatiale sans quitter votre lit ou salon !"
click at [1034, 444] on p "🌌 Transformez votre chambre en une galaxie scintillante avec Astronuit™. 🌠 Vive…" at bounding box center [1192, 433] width 437 height 39
click at [977, 440] on p "🌌 Transformez votre chambre en une galaxie scintillante avec Astronuit™. 🌠 Vive…" at bounding box center [1192, 433] width 437 height 39
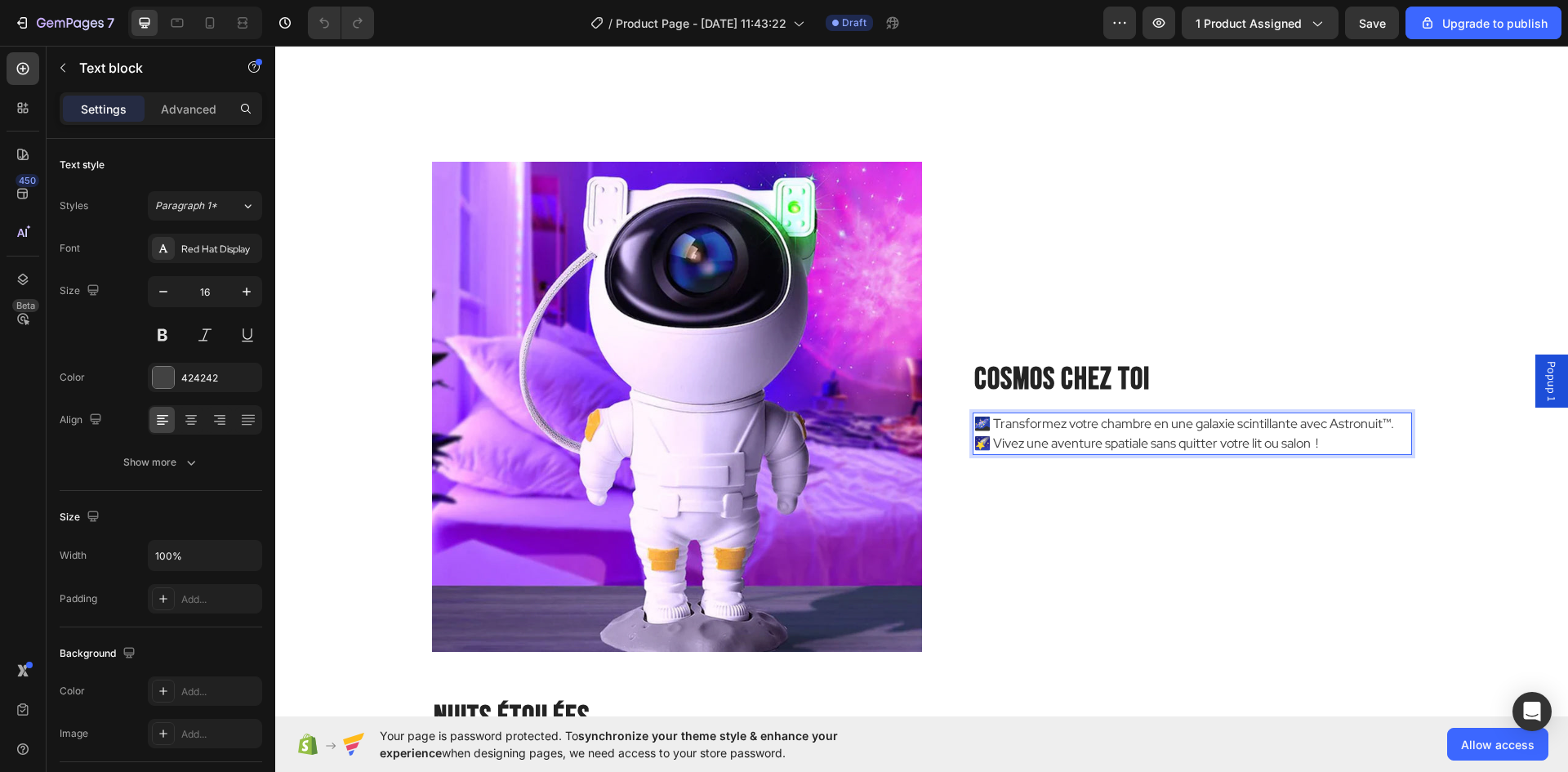
click at [974, 443] on p "🌌 Transformez votre chambre en une galaxie scintillante avec Astronuit™. 🌠 Vive…" at bounding box center [1192, 433] width 437 height 39
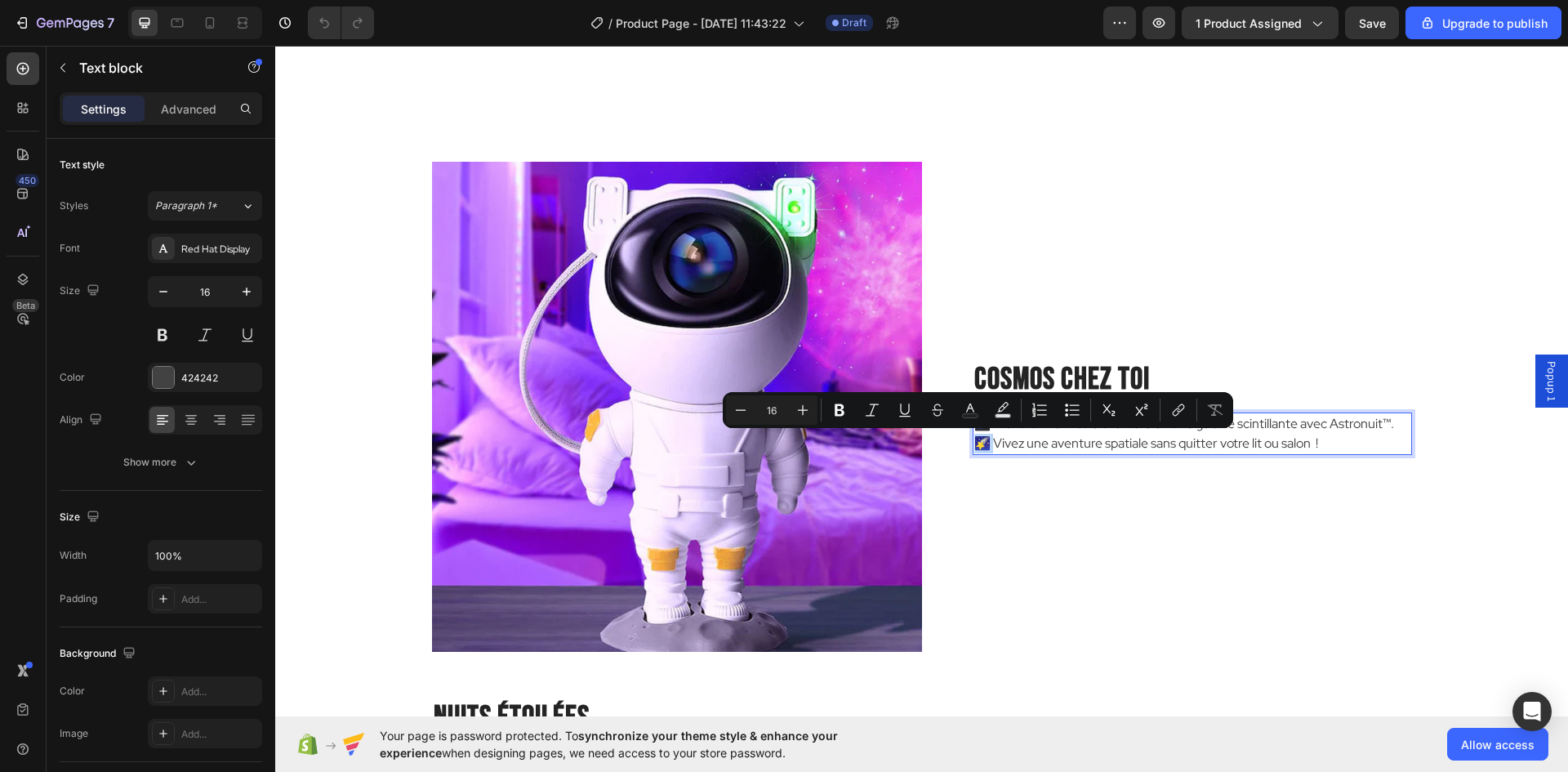
copy p "🌠 Vi"
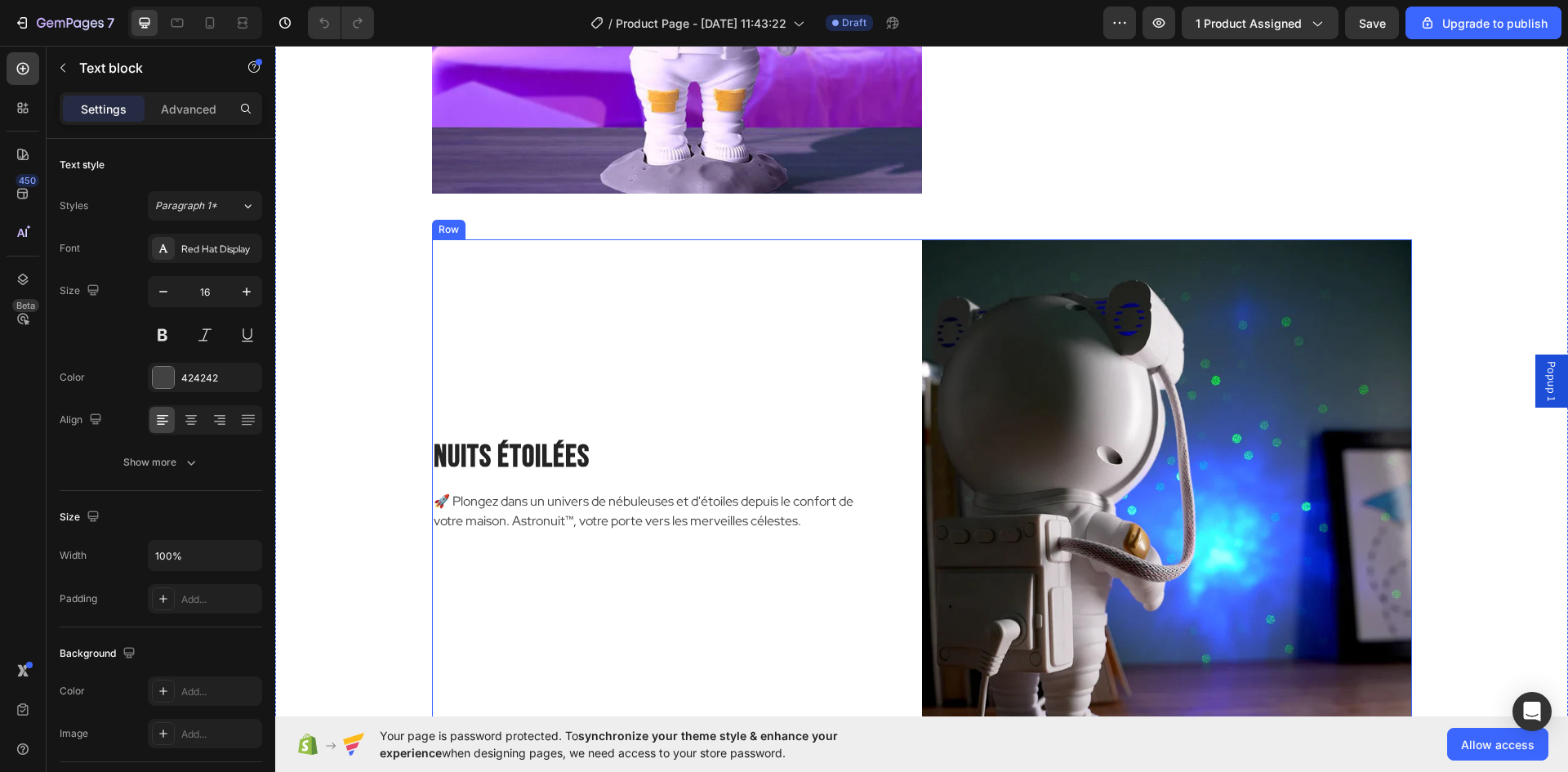
scroll to position [2369, 0]
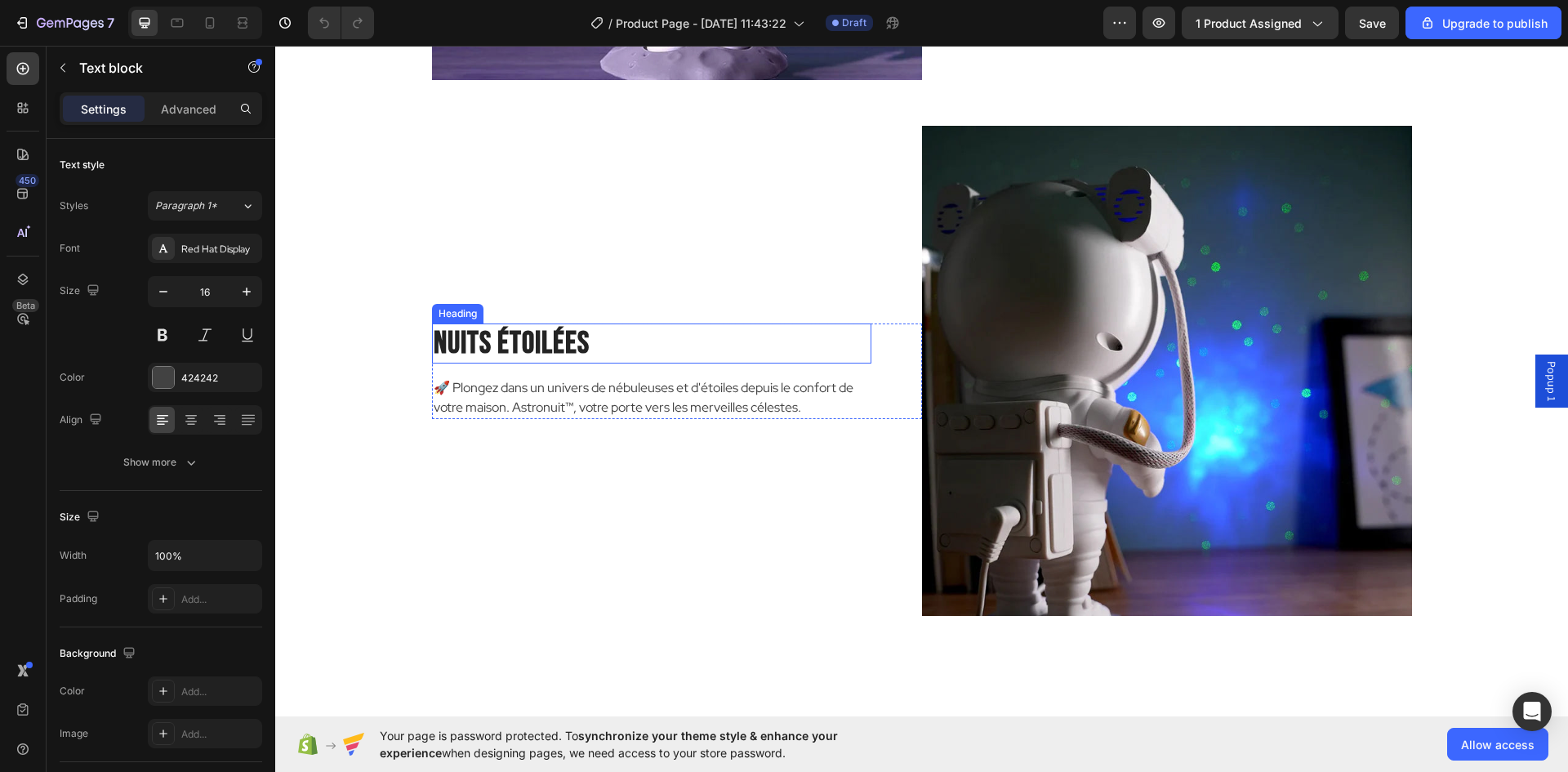
click at [525, 339] on p "Nuits Étoilées" at bounding box center [652, 344] width 437 height 37
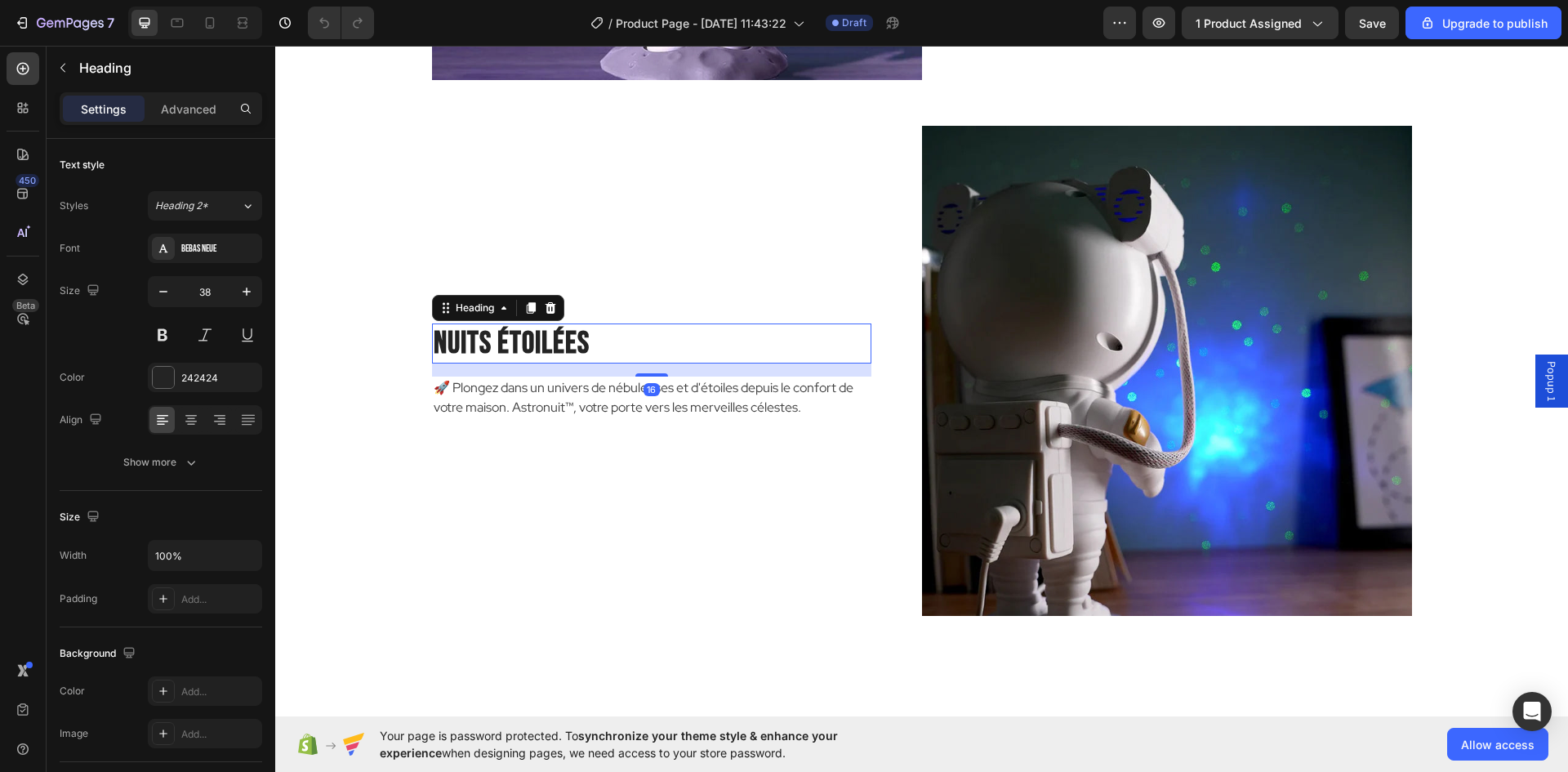
click at [525, 339] on p "Nuits Étoilées" at bounding box center [652, 344] width 437 height 37
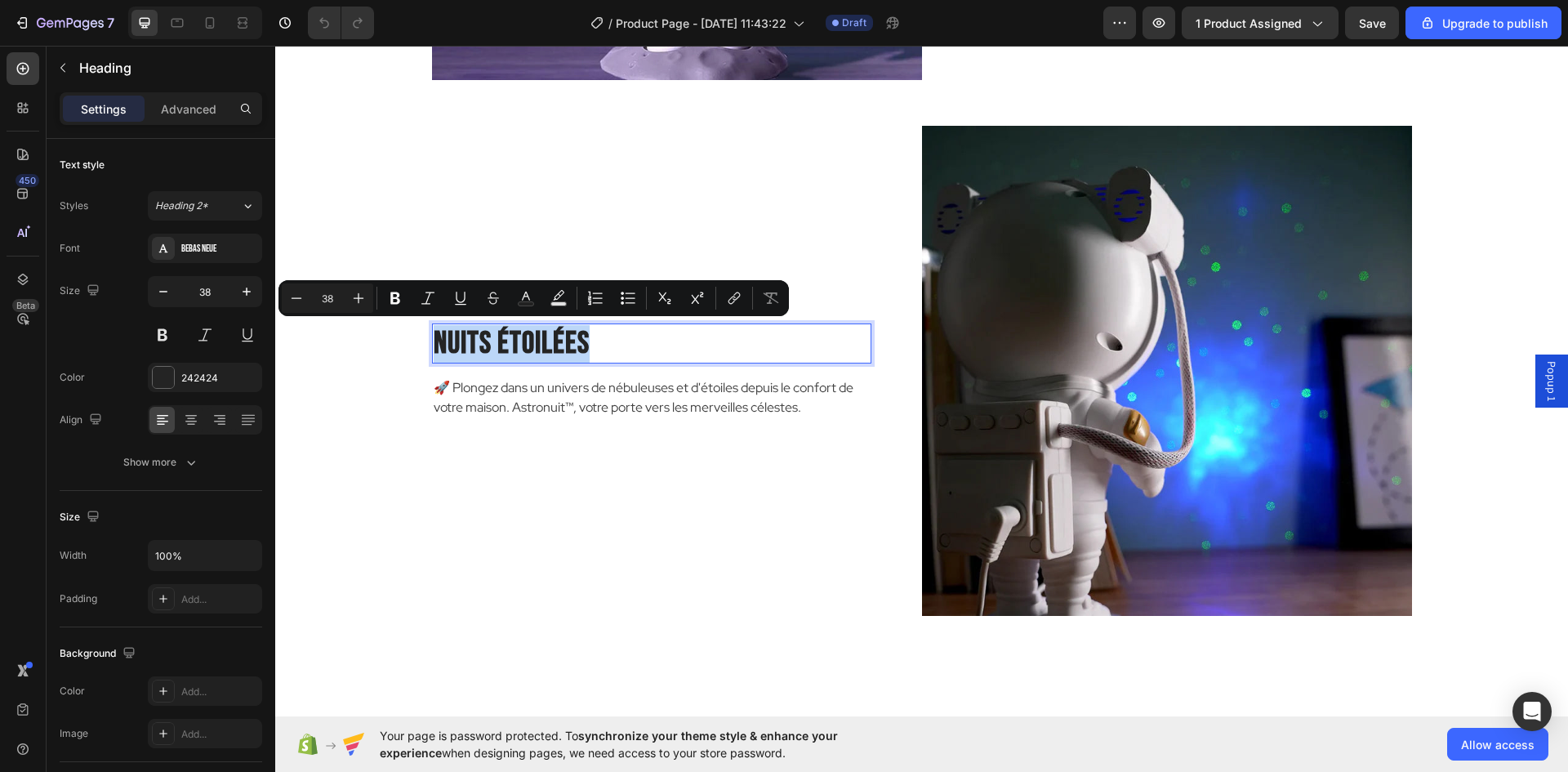
copy p "Nuits Étoilées"
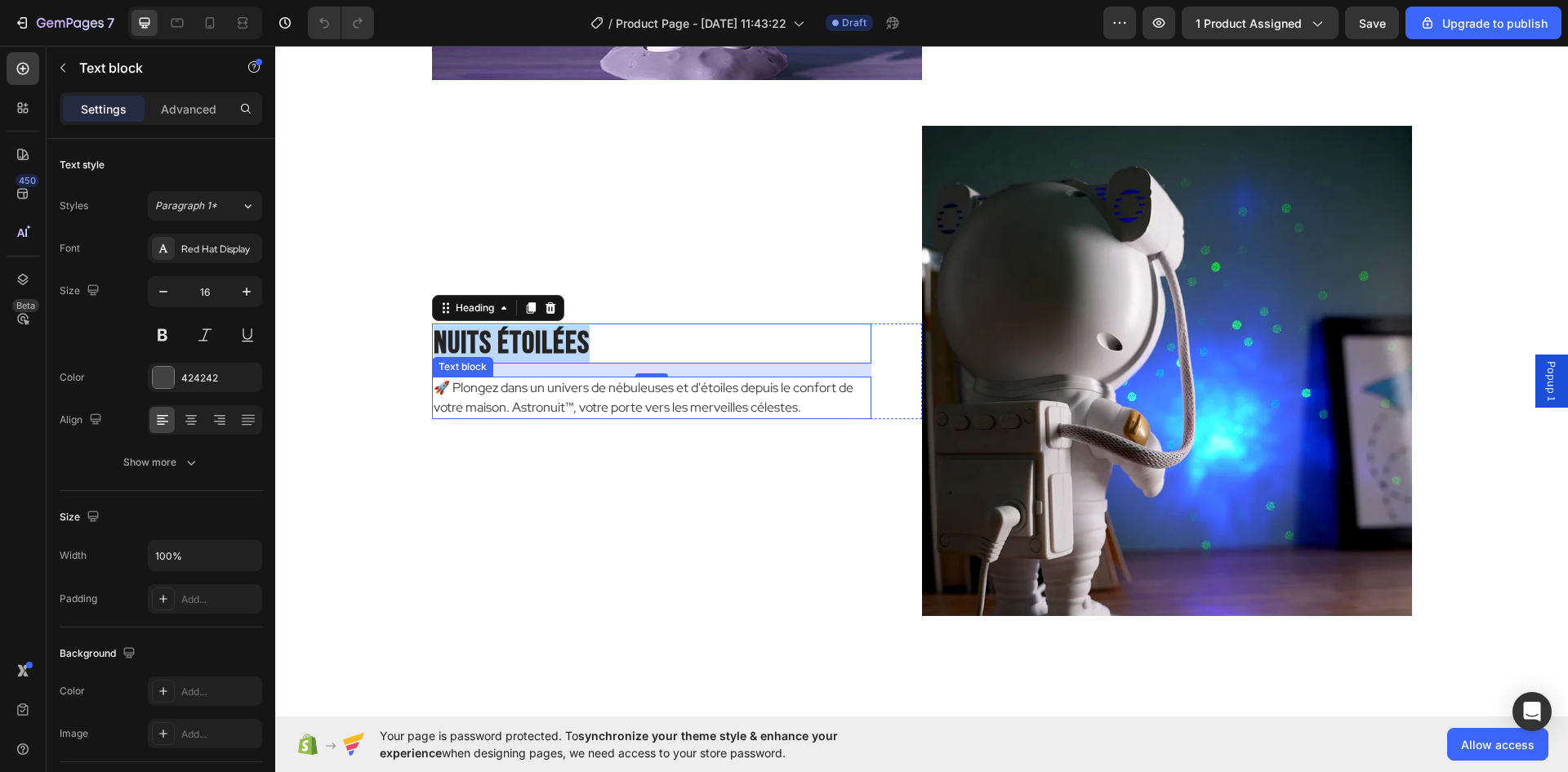
click at [561, 408] on p "🚀 Plongez dans un univers de nébuleuses et d'étoiles depuis le confort de votre…" at bounding box center [652, 398] width 437 height 39
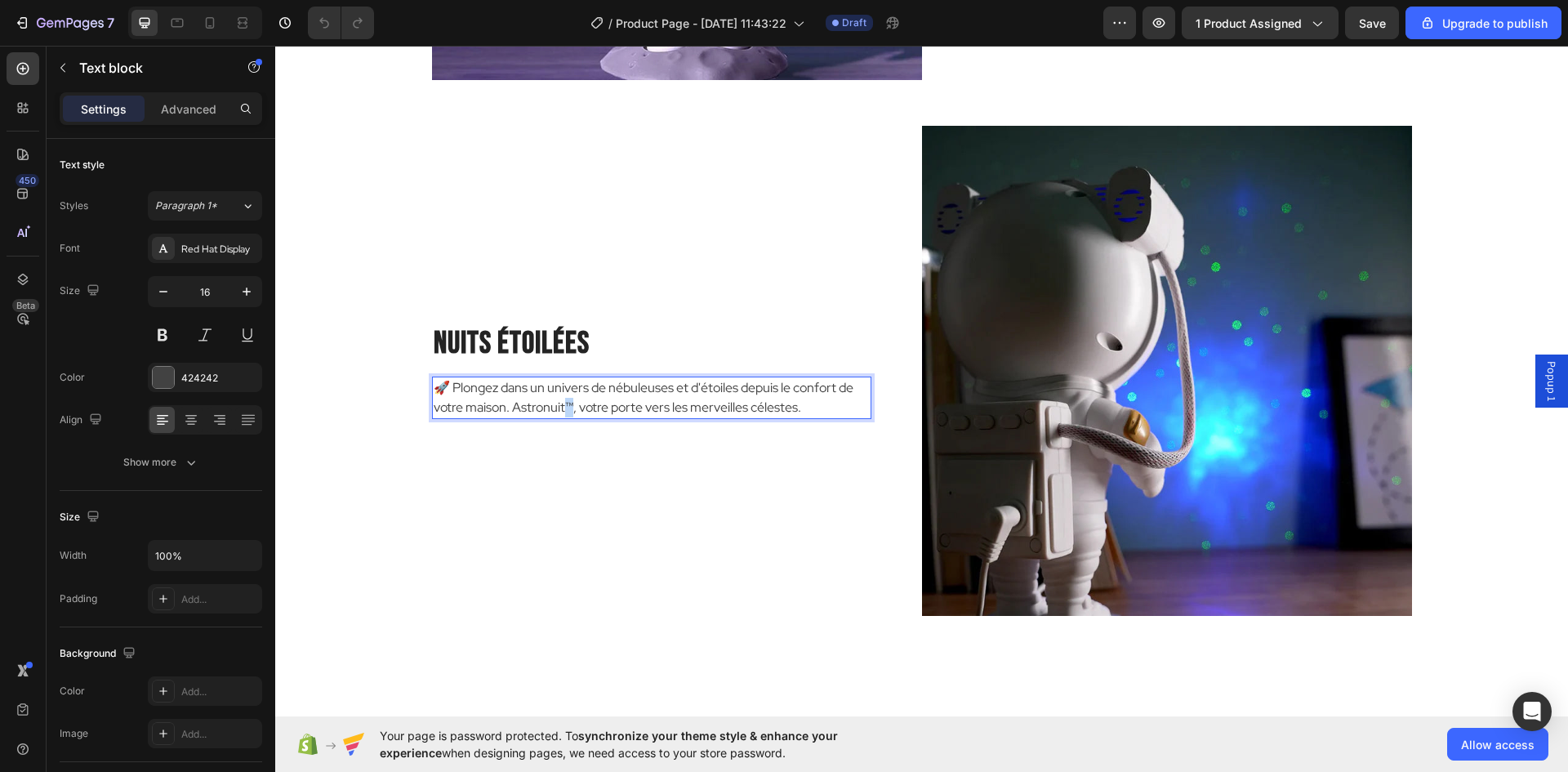
click at [561, 408] on p "🚀 Plongez dans un univers de nébuleuses et d'étoiles depuis le confort de votre…" at bounding box center [652, 398] width 437 height 39
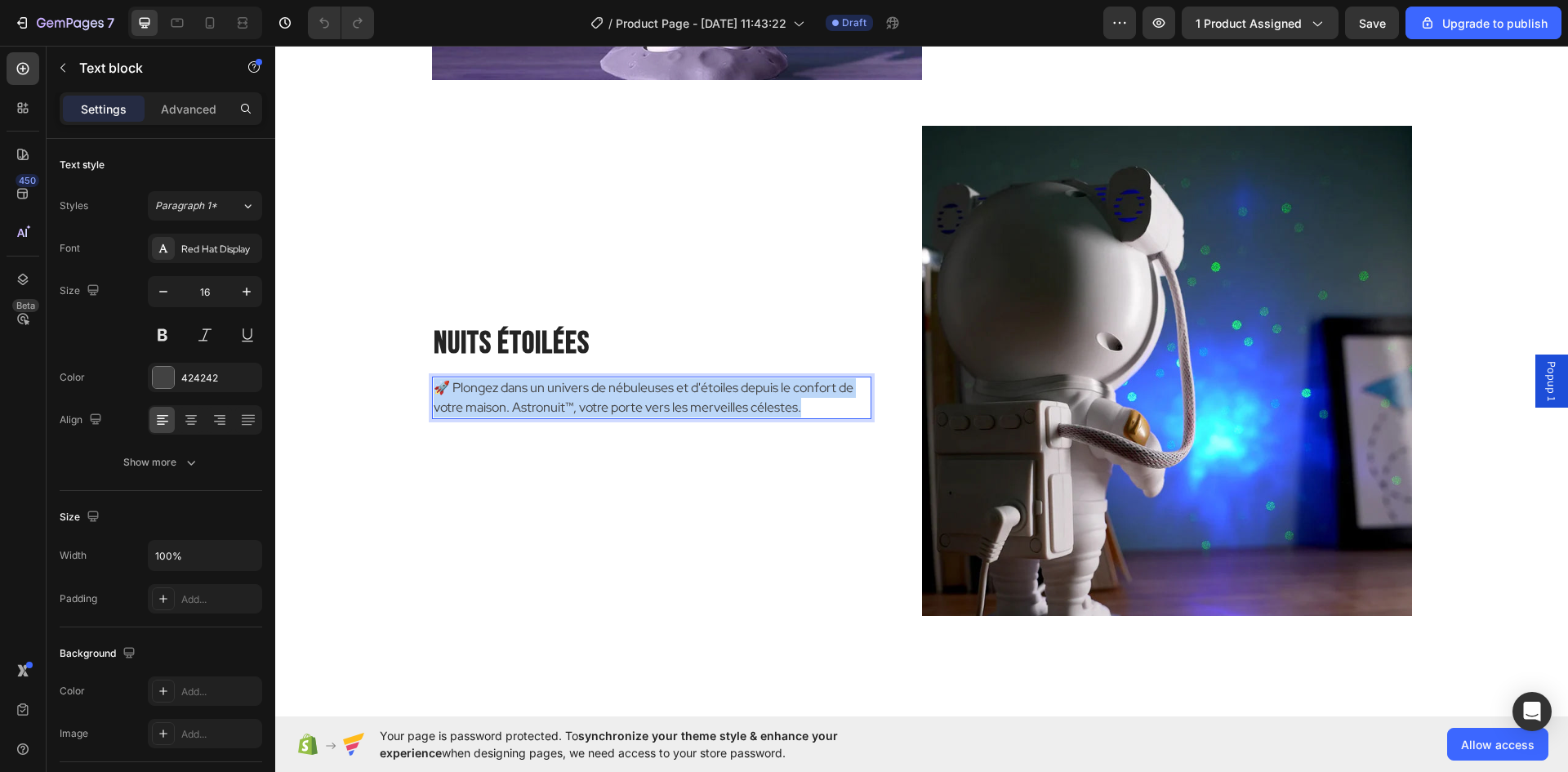
click at [561, 408] on p "🚀 Plongez dans un univers de nébuleuses et d'étoiles depuis le confort de votre…" at bounding box center [652, 398] width 437 height 39
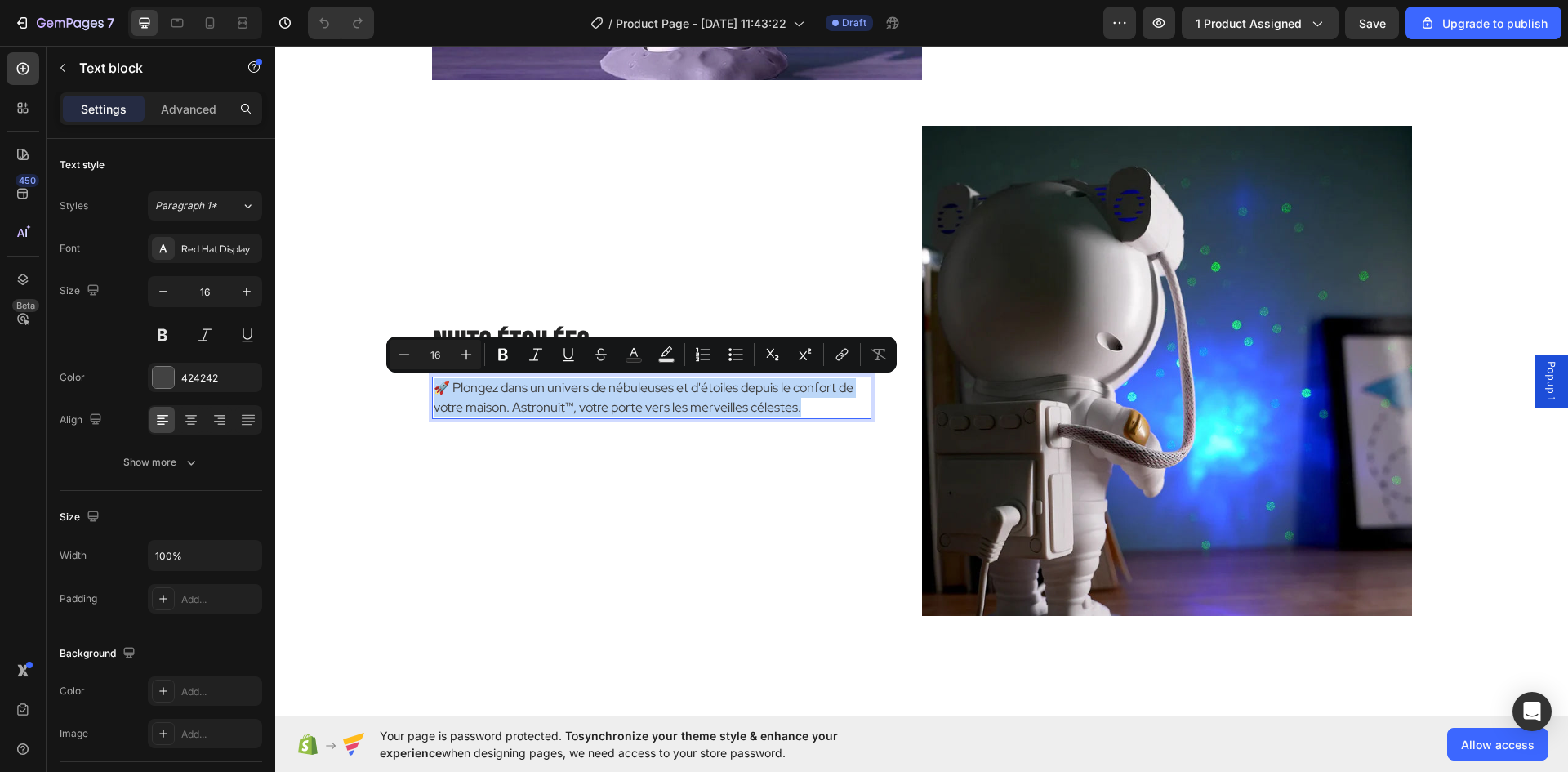
copy p "🚀 Plongez dans un univers de nébuleuses et d'étoiles depuis le confort de votre…"
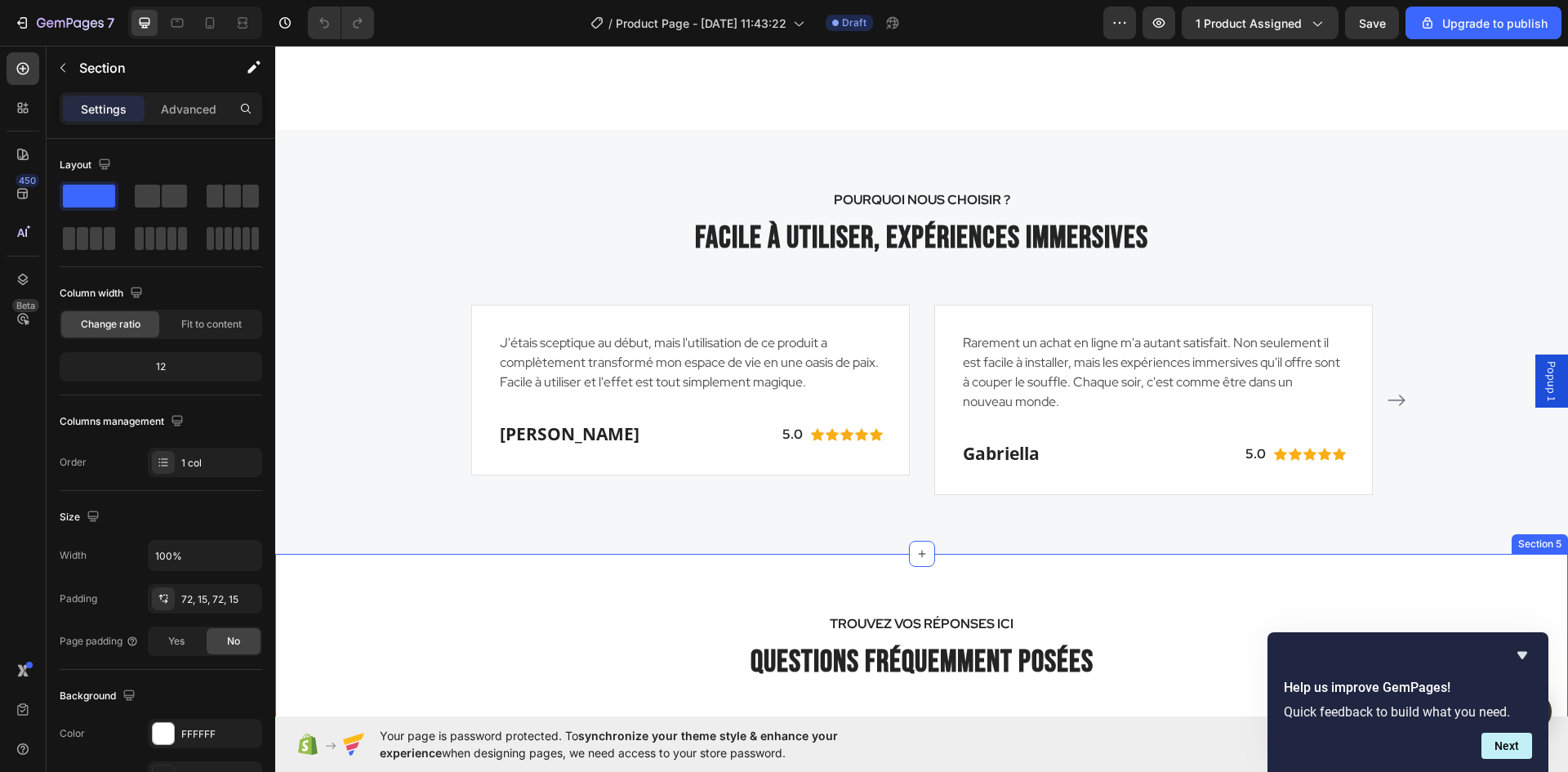
scroll to position [2952, 0]
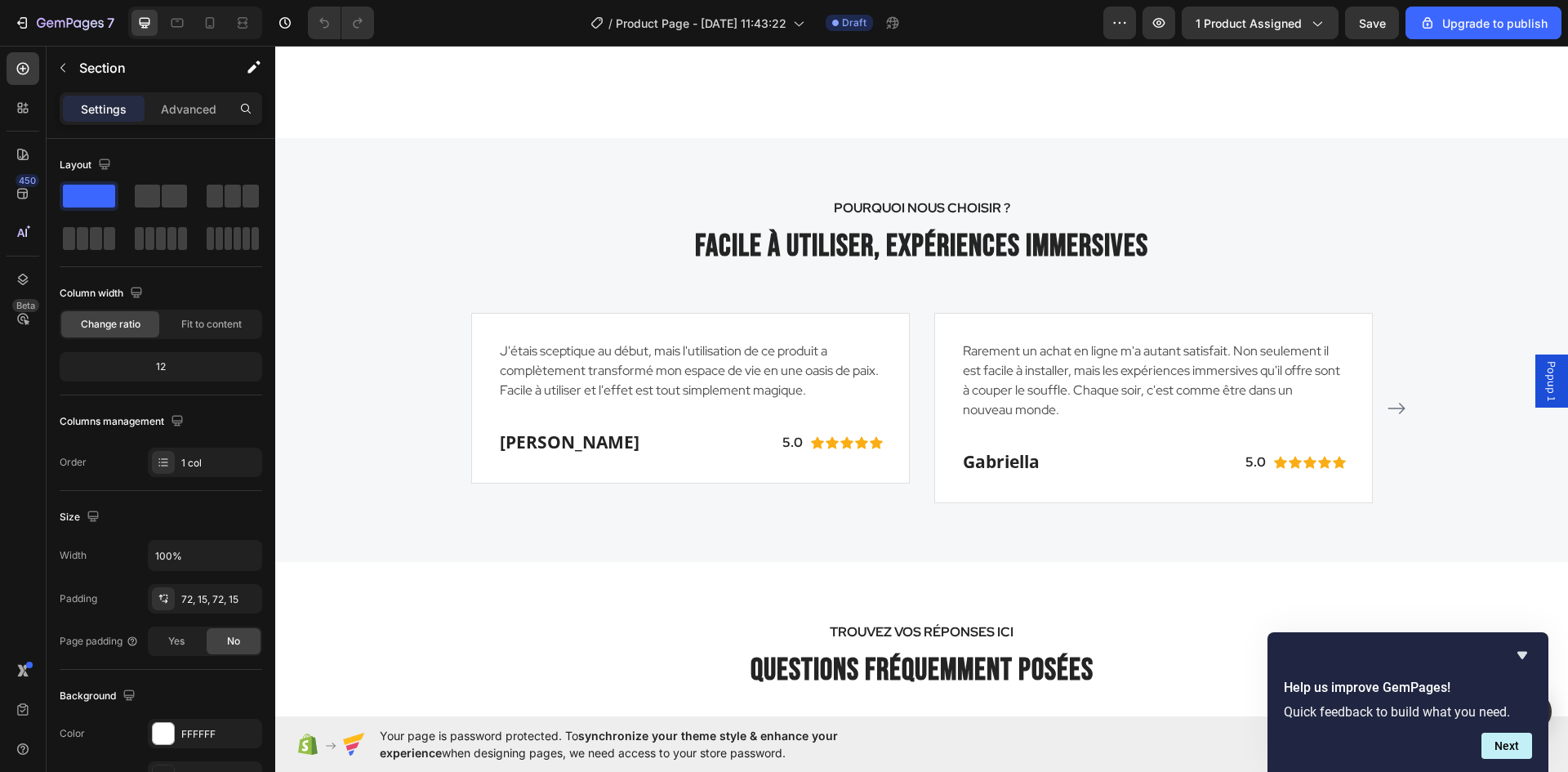
click at [1544, 367] on span "Popup 1" at bounding box center [1551, 381] width 16 height 40
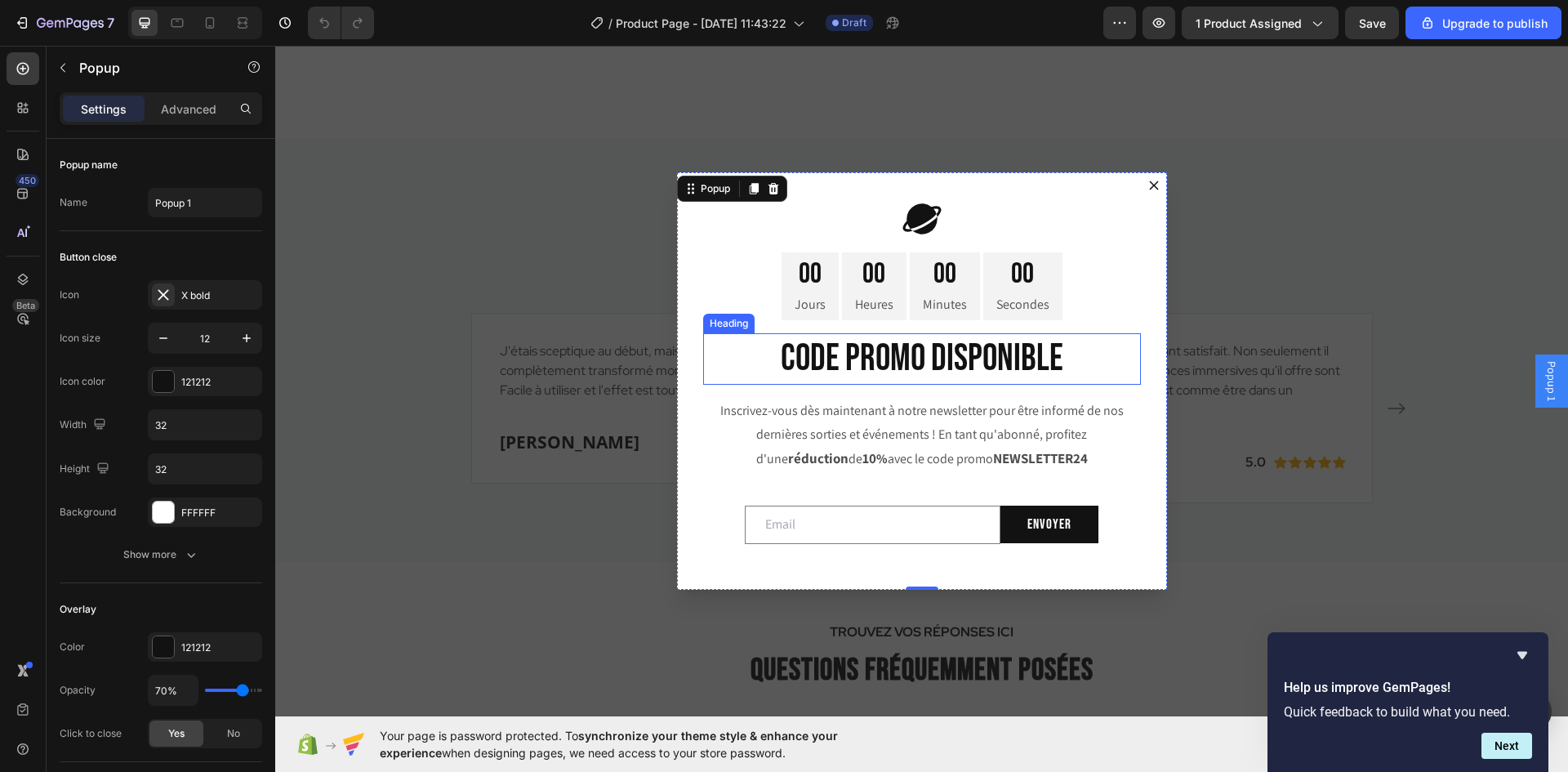
click at [963, 361] on h2 "CODE PROMO DISPONIBLE" at bounding box center [922, 360] width 437 height 52
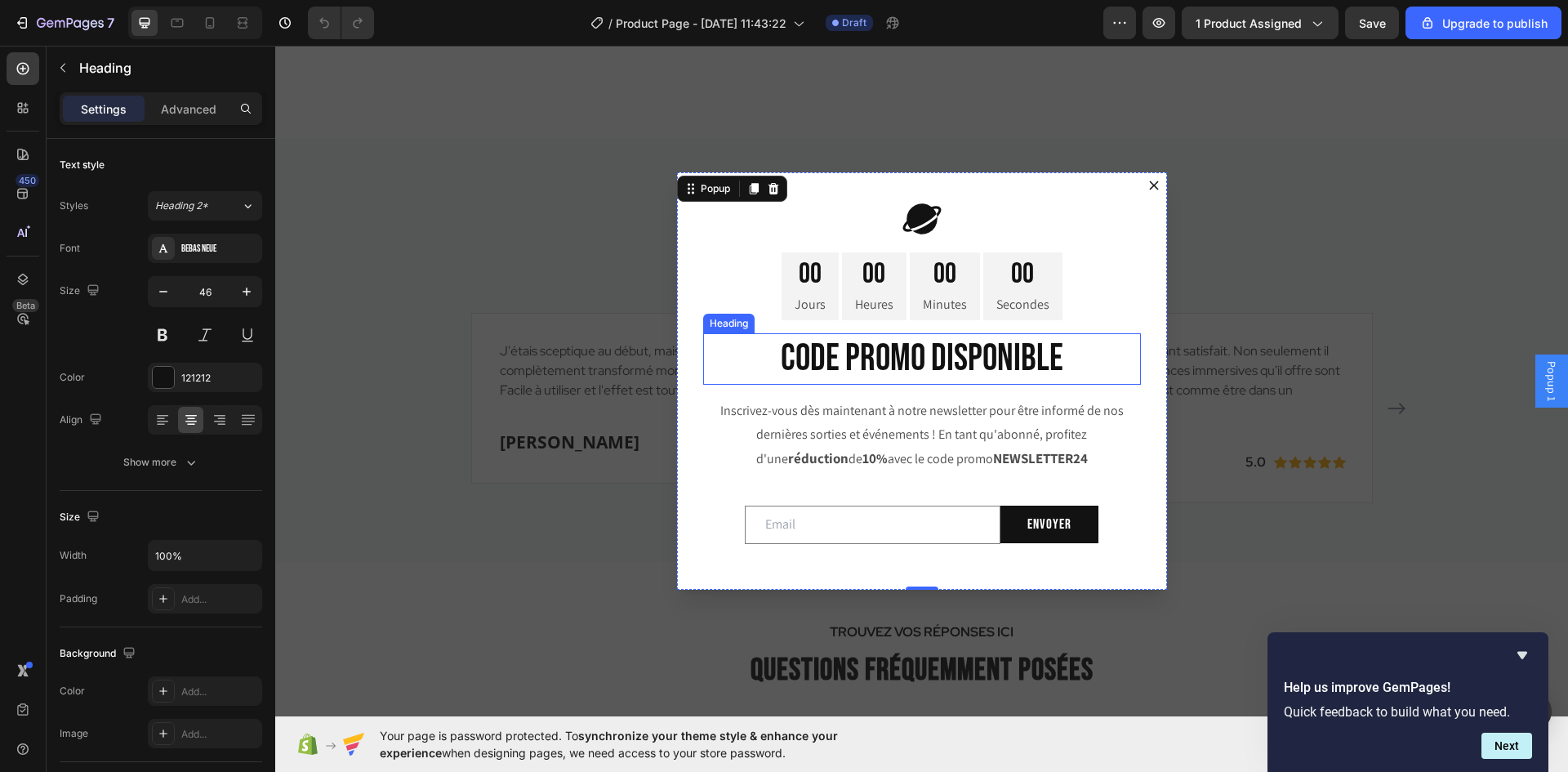
click at [963, 361] on h2 "CODE PROMO DISPONIBLE" at bounding box center [922, 360] width 437 height 52
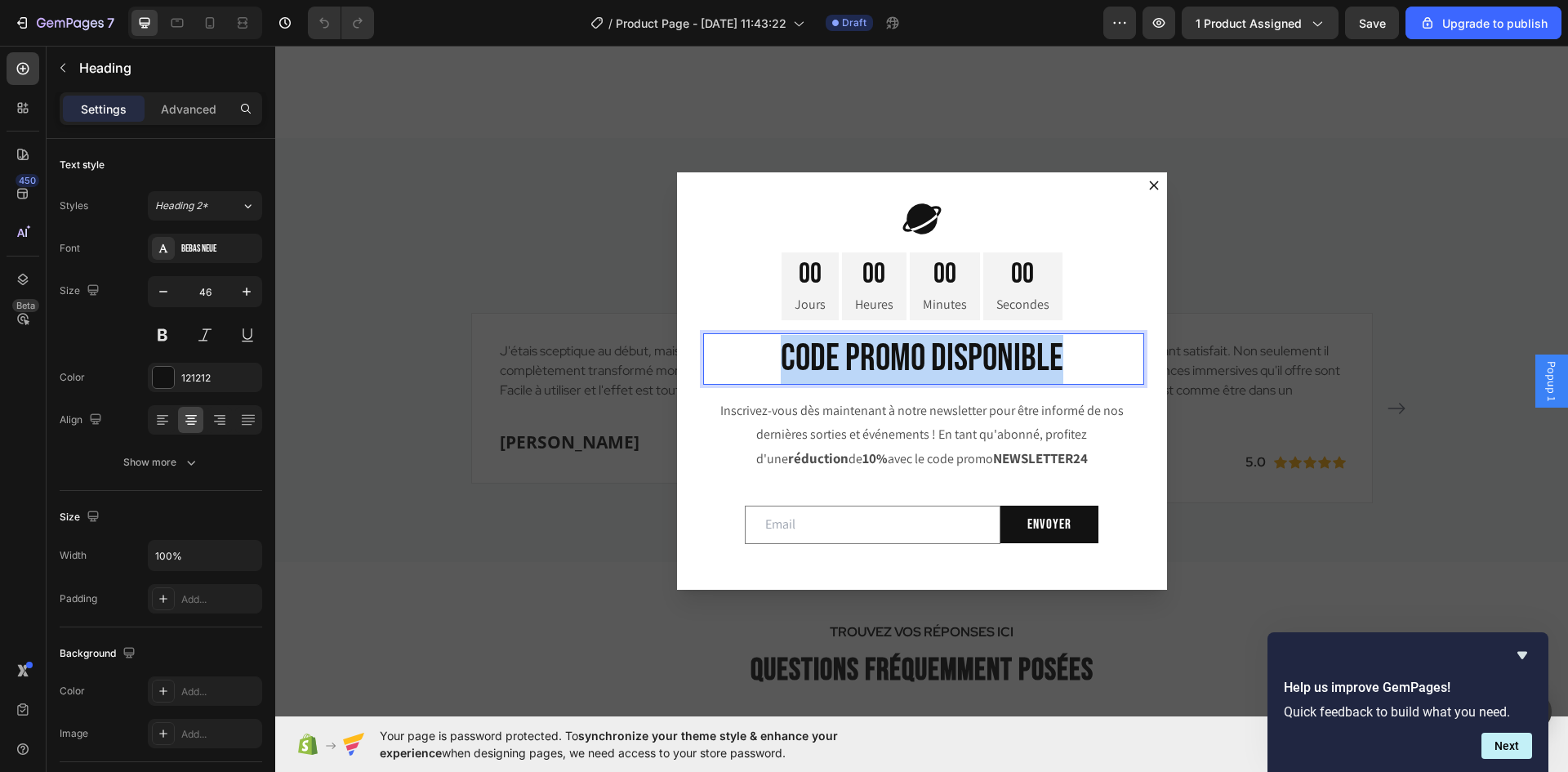
click at [963, 361] on p "CODE PROMO DISPONIBLE" at bounding box center [922, 360] width 435 height 49
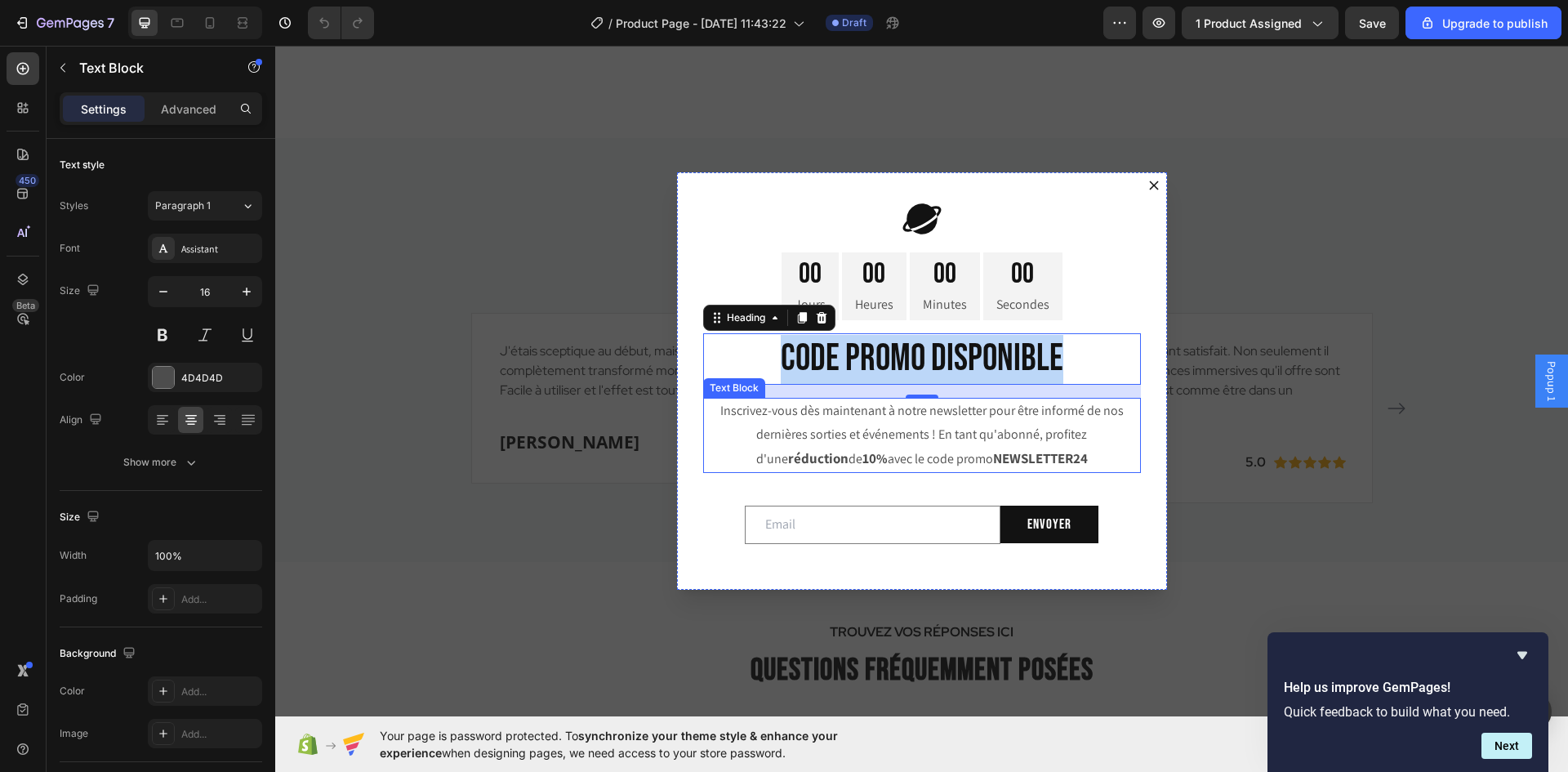
click at [973, 424] on p "Inscrivez-vous dès maintenant à notre newsletter pour être informé de nos derni…" at bounding box center [922, 435] width 435 height 71
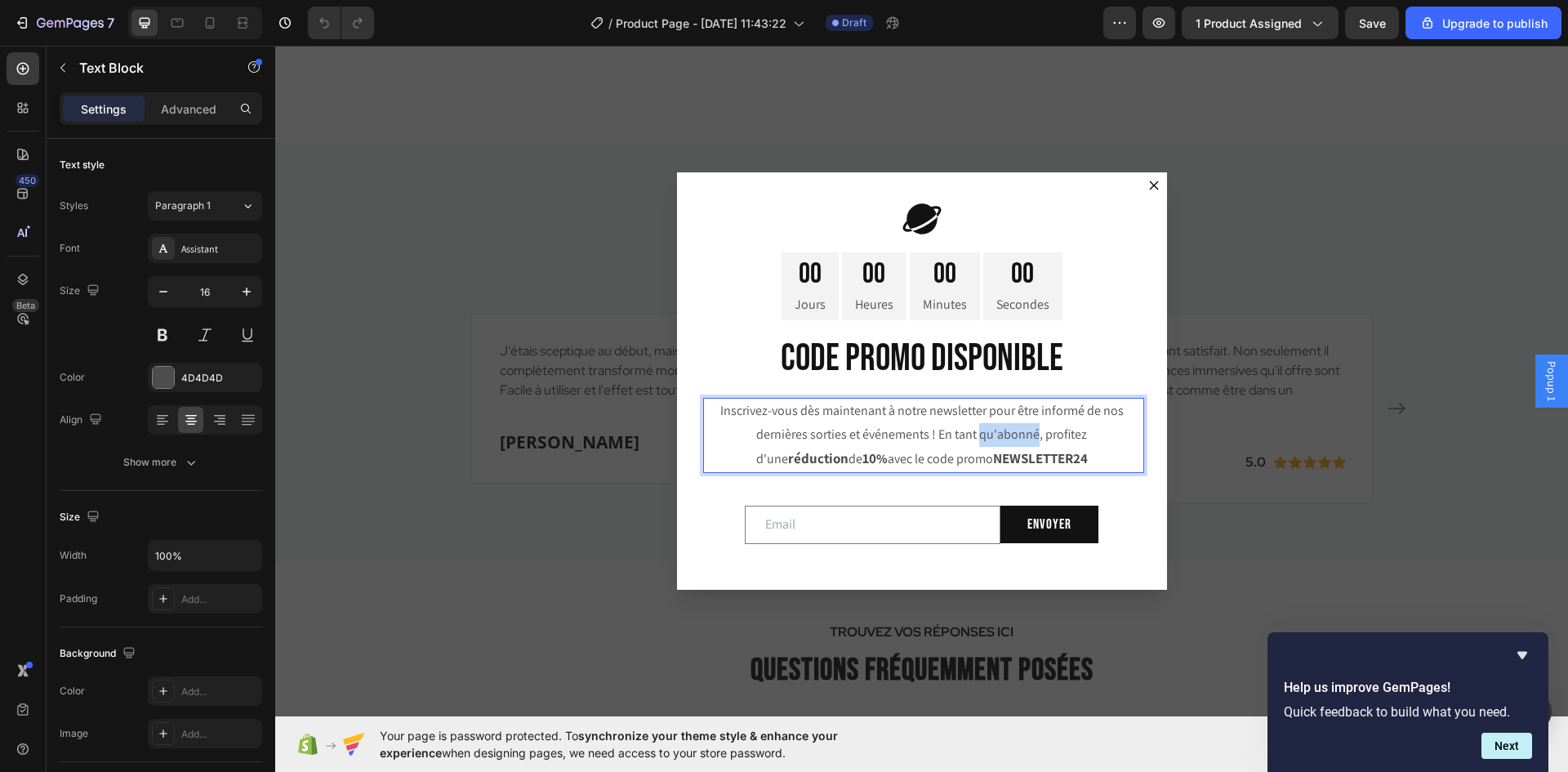
click at [973, 424] on p "Inscrivez-vous dès maintenant à notre newsletter pour être informé de nos derni…" at bounding box center [922, 435] width 435 height 71
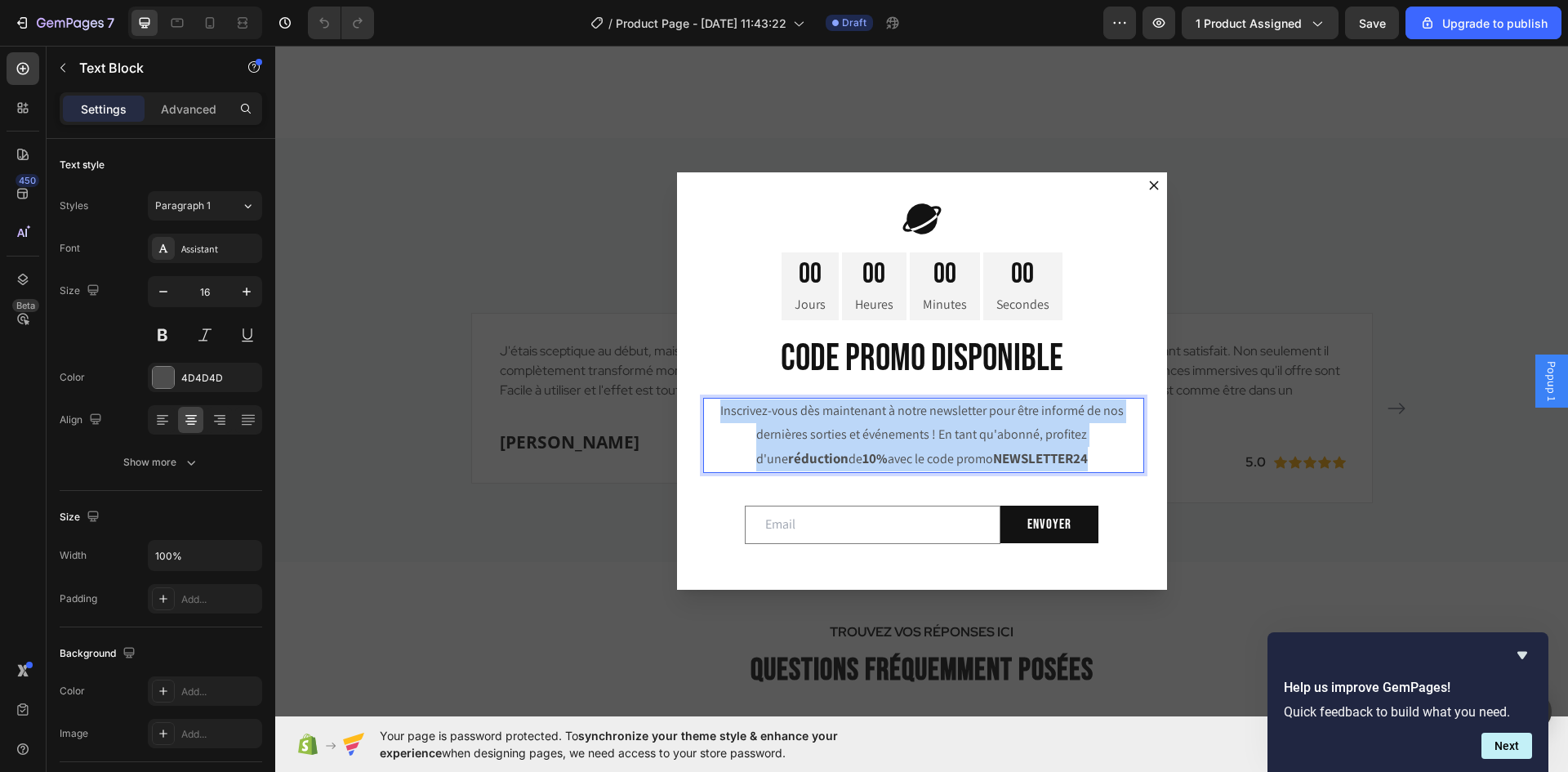
click at [973, 424] on p "Inscrivez-vous dès maintenant à notre newsletter pour être informé de nos derni…" at bounding box center [922, 435] width 435 height 71
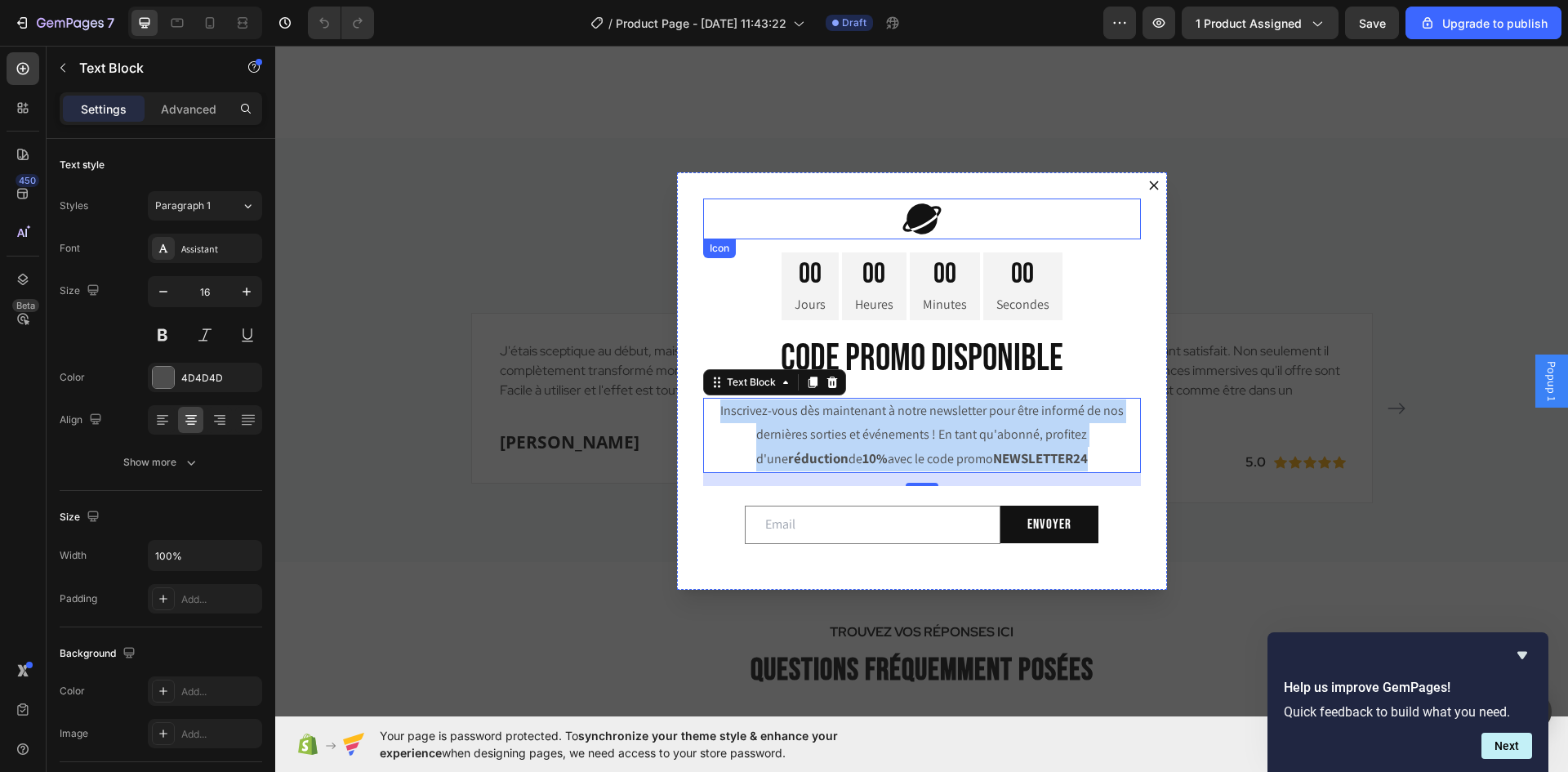
click at [902, 228] on icon "Dialog body" at bounding box center [922, 219] width 41 height 41
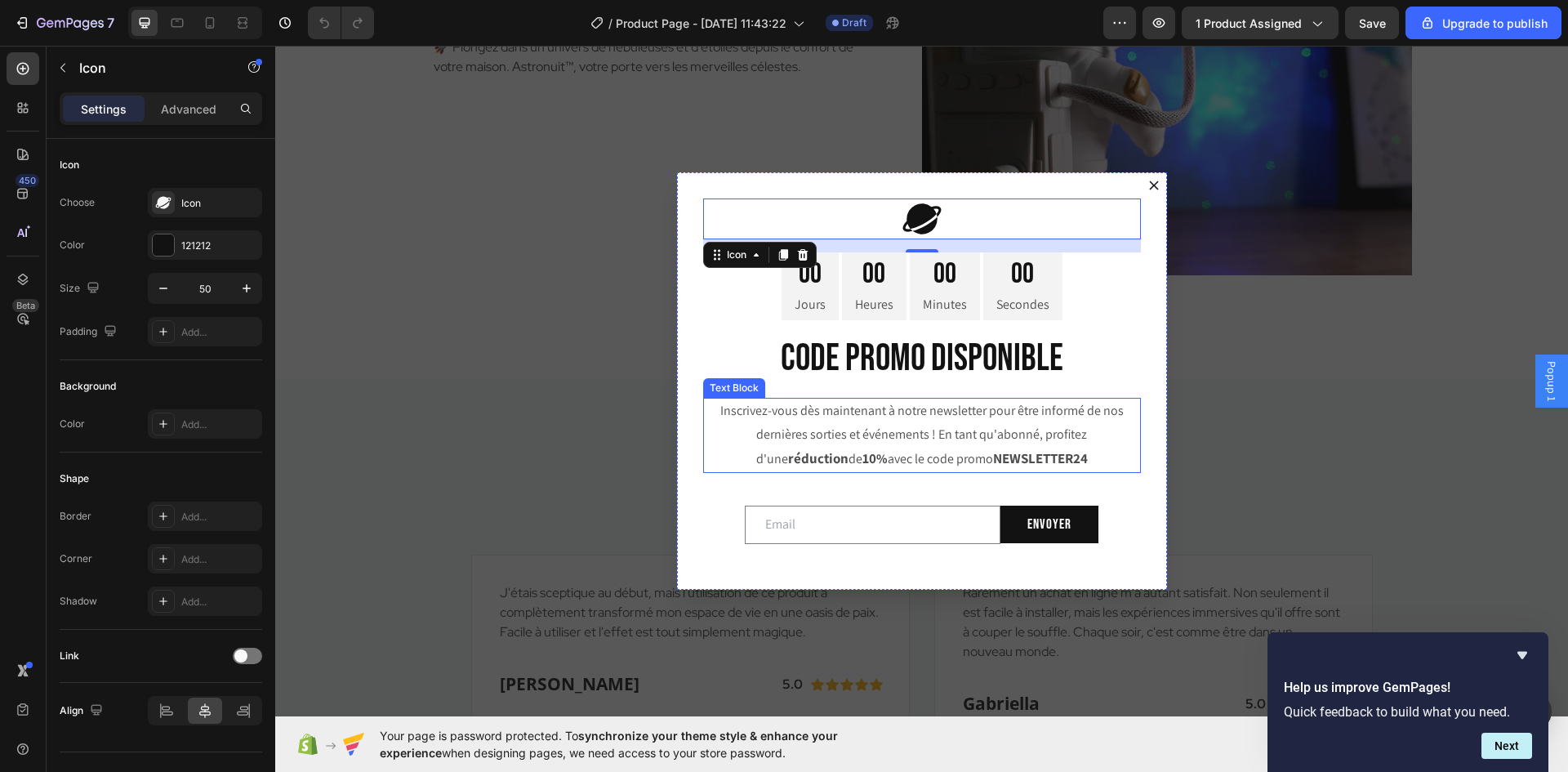
scroll to position [2707, 0]
